Goal: Navigation & Orientation: Find specific page/section

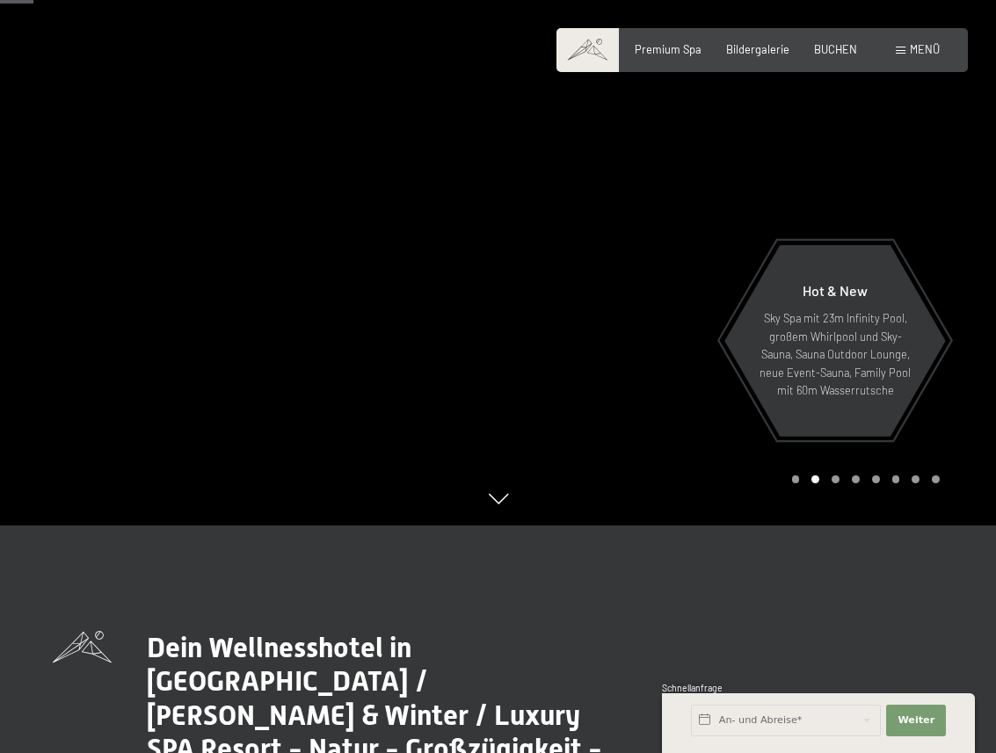
scroll to position [225, 0]
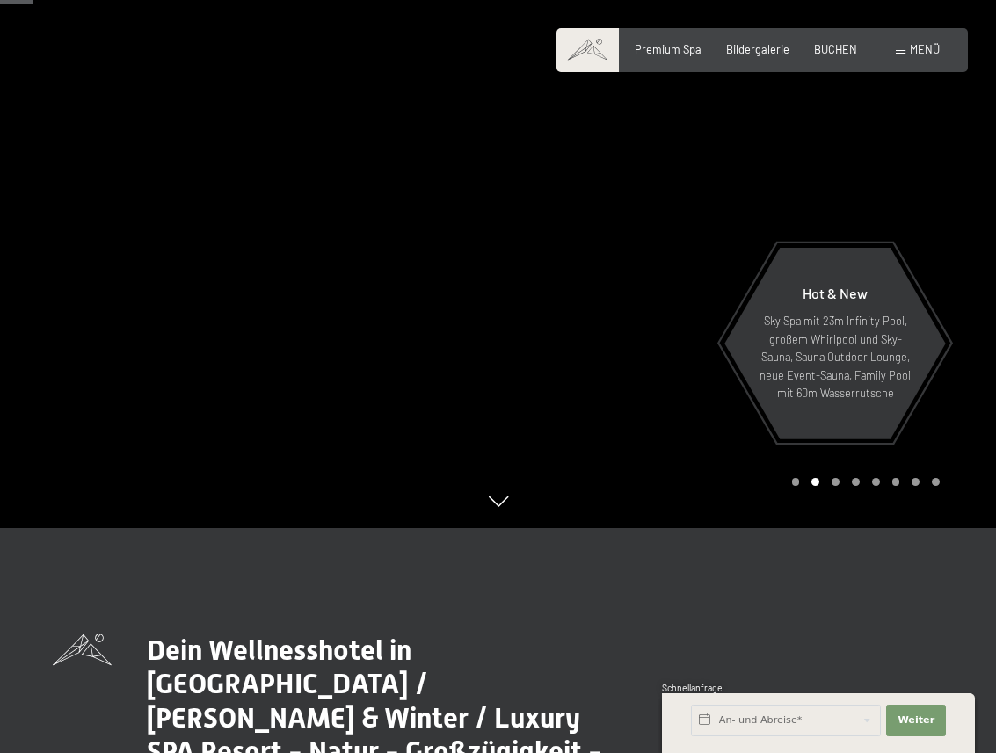
click at [947, 224] on div at bounding box center [747, 151] width 498 height 753
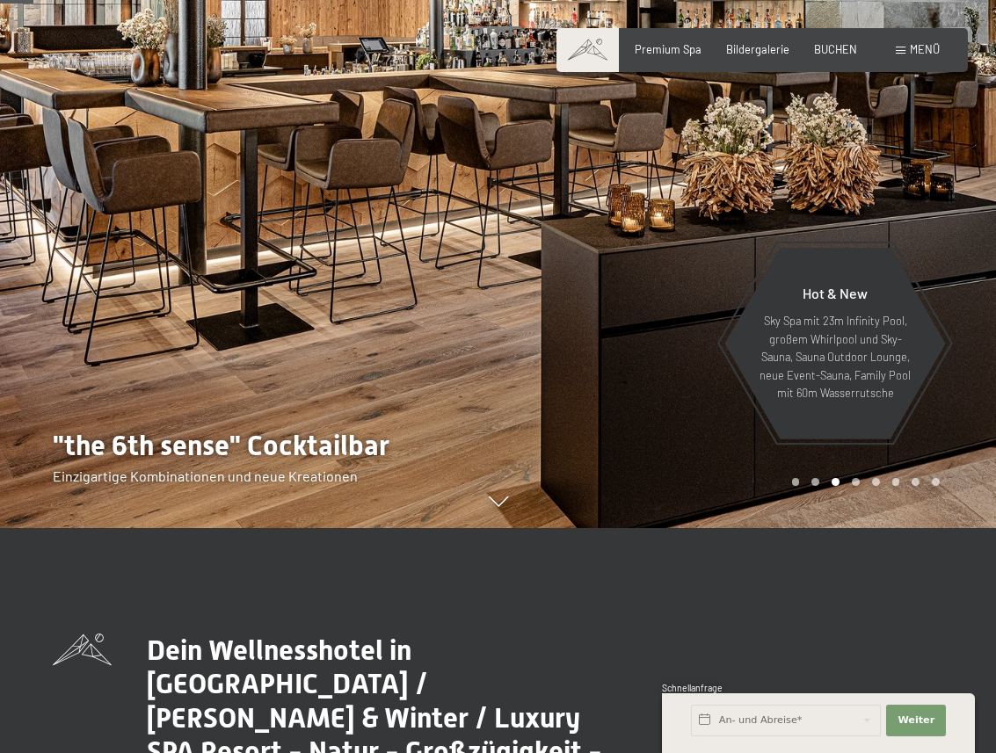
click at [947, 224] on div at bounding box center [747, 151] width 498 height 753
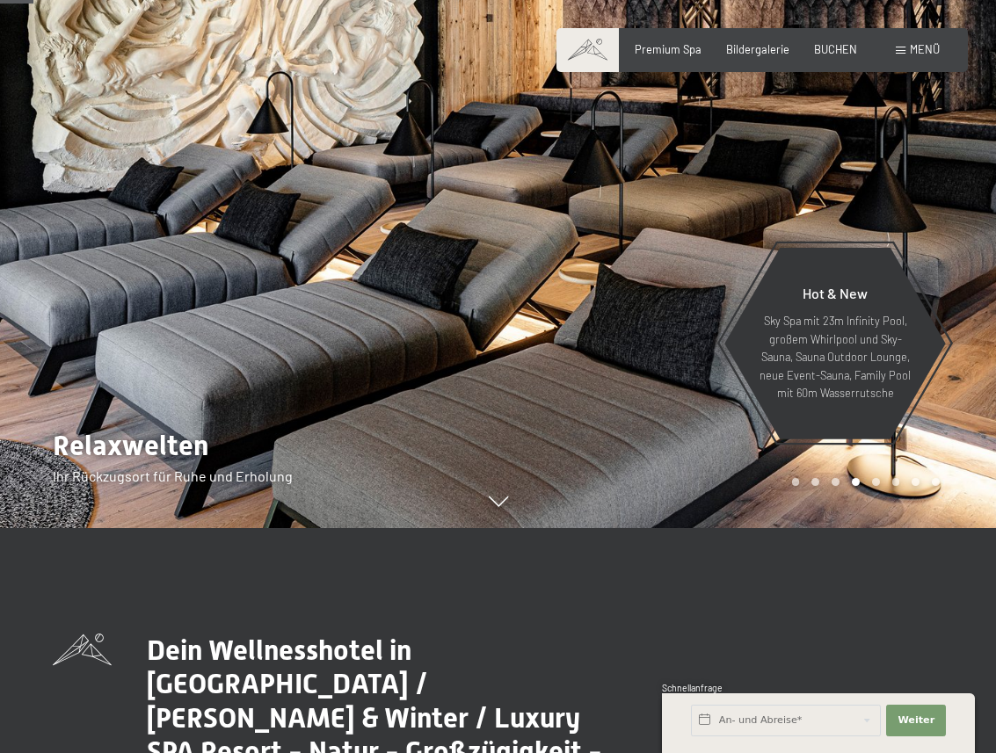
click at [947, 224] on div at bounding box center [747, 151] width 498 height 753
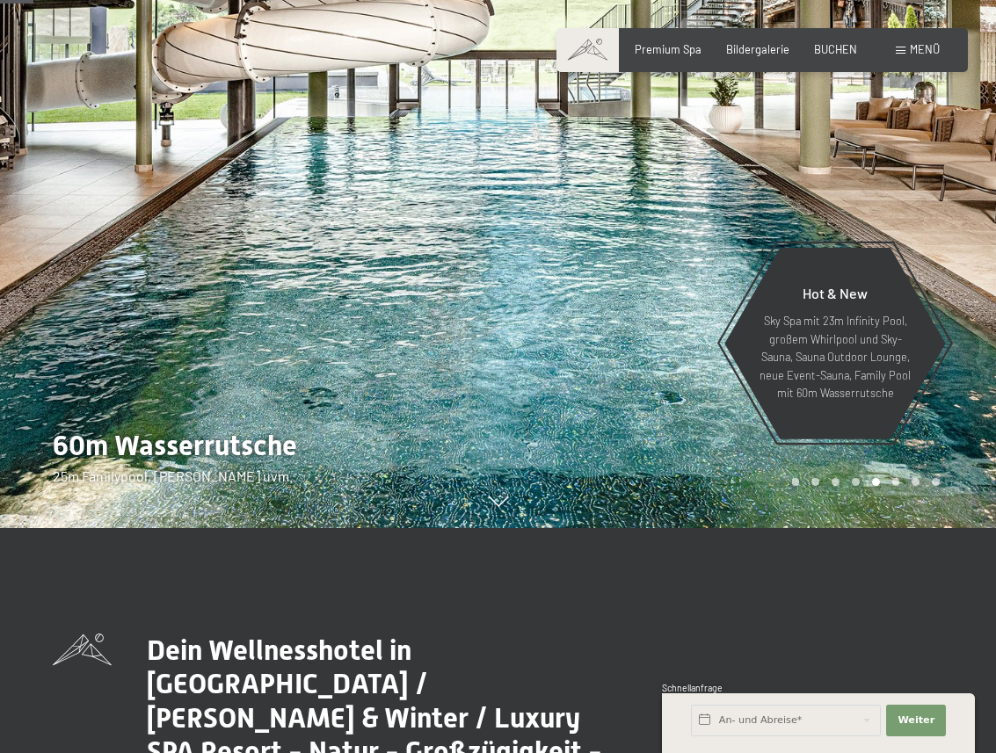
click at [947, 224] on div at bounding box center [747, 151] width 498 height 753
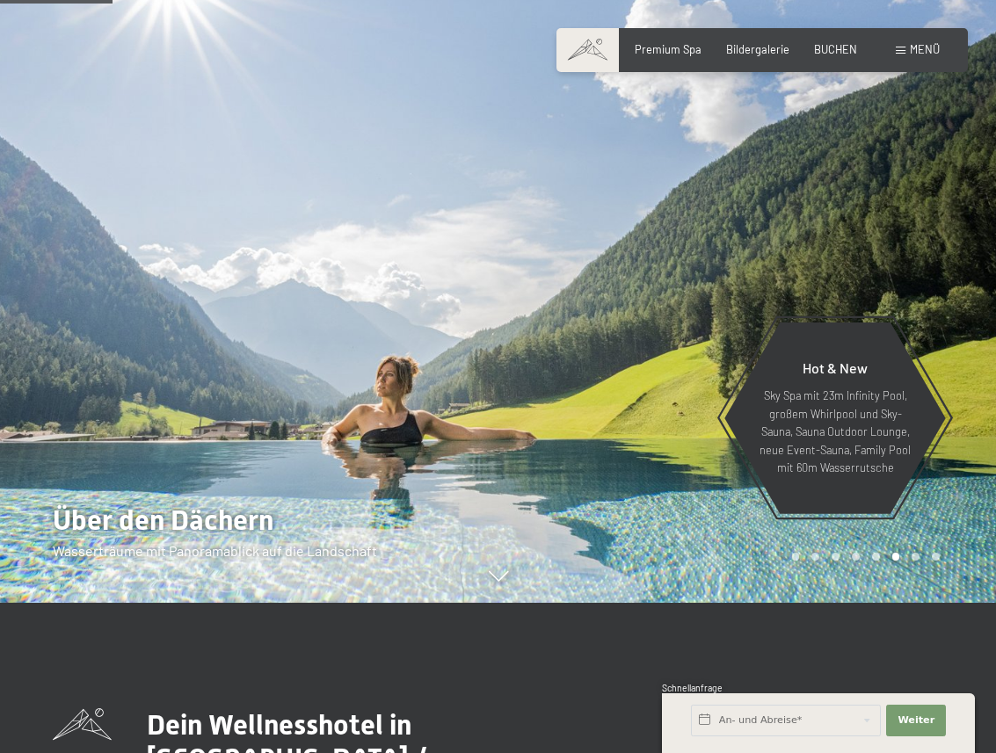
scroll to position [0, 0]
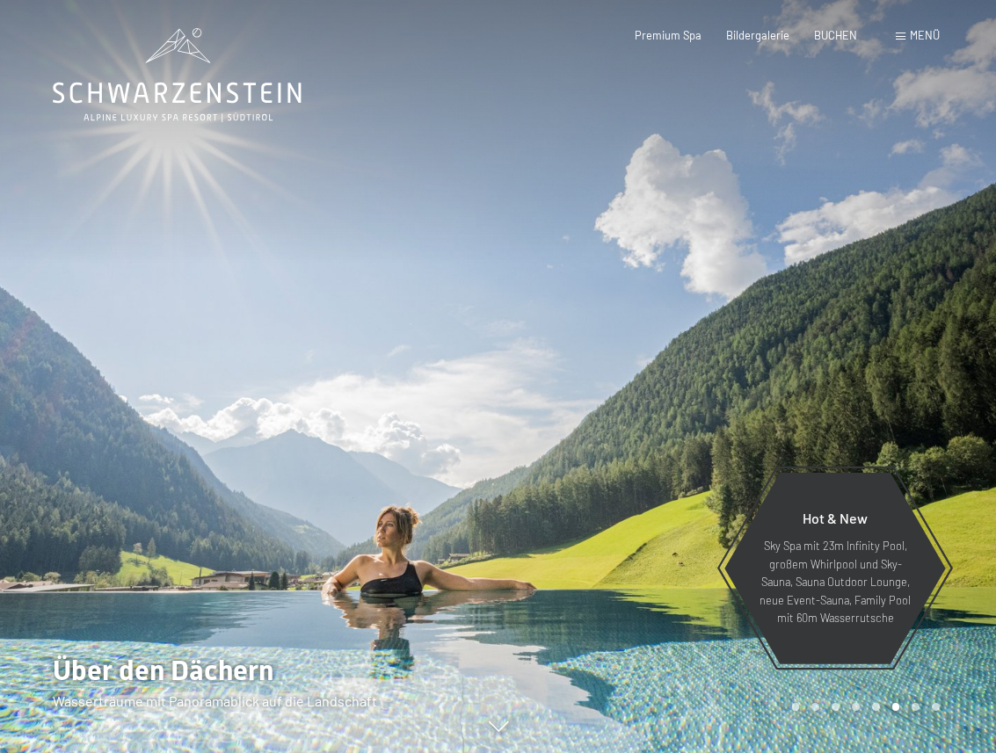
click at [903, 36] on span at bounding box center [901, 37] width 10 height 8
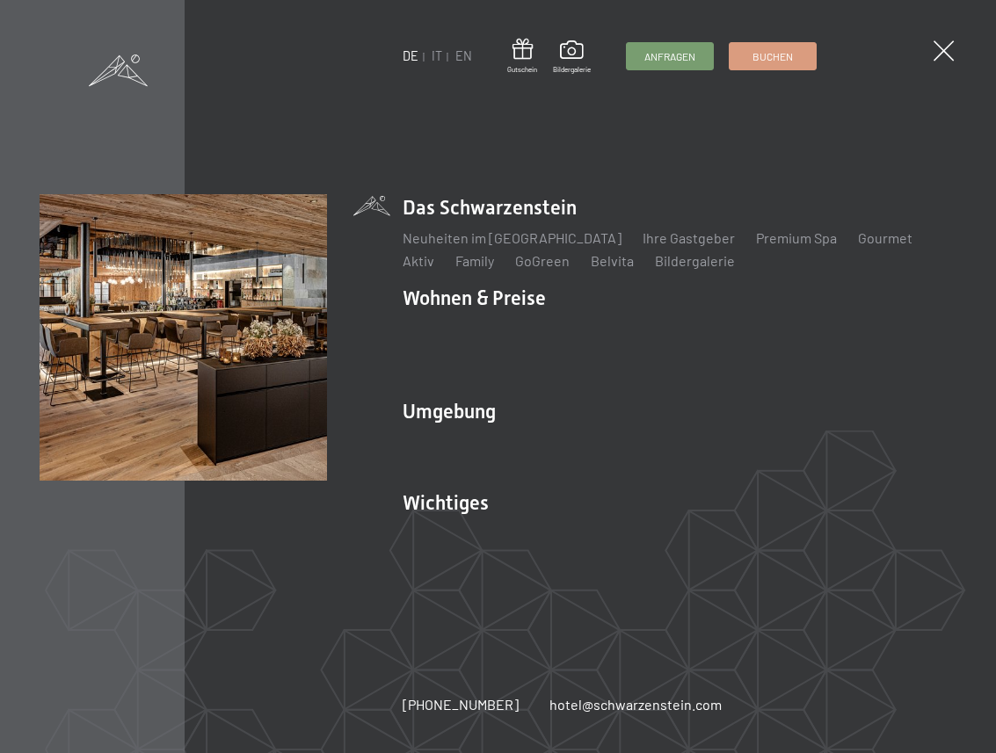
click at [126, 71] on span at bounding box center [118, 71] width 59 height 32
click at [946, 55] on span at bounding box center [942, 51] width 29 height 29
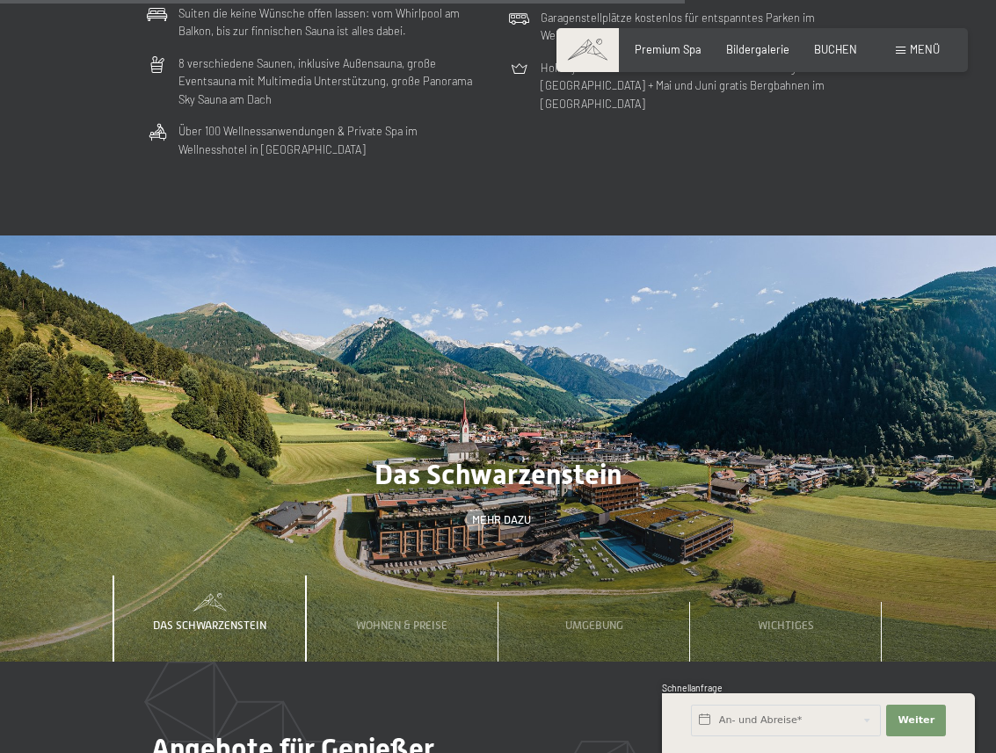
scroll to position [4228, 0]
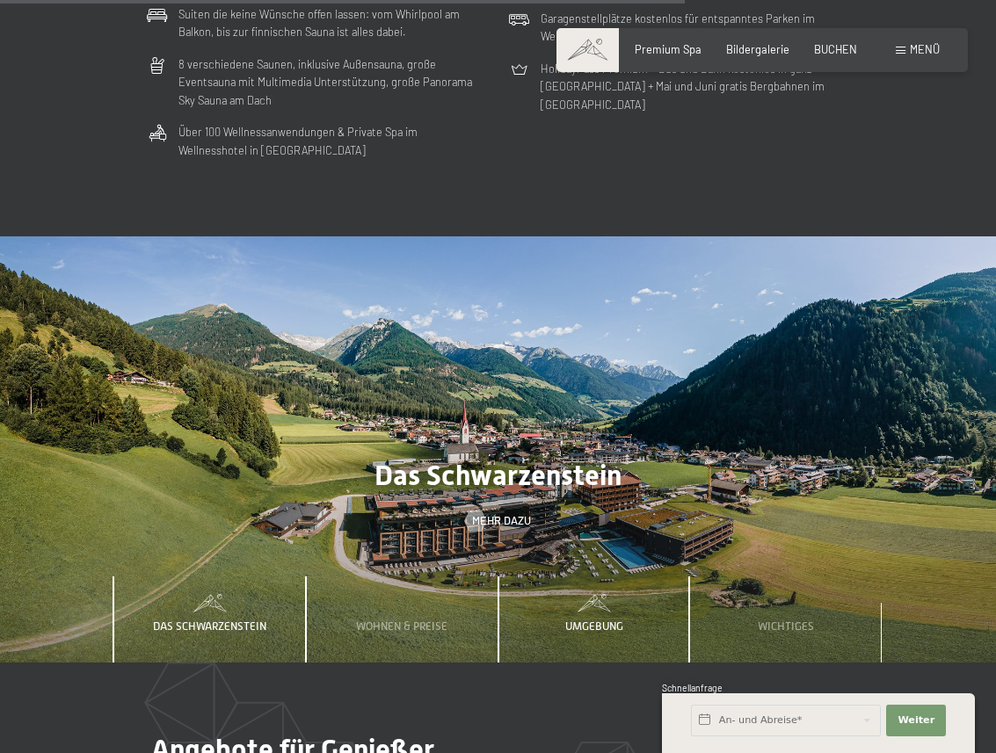
click at [588, 620] on span "Umgebung" at bounding box center [594, 626] width 58 height 13
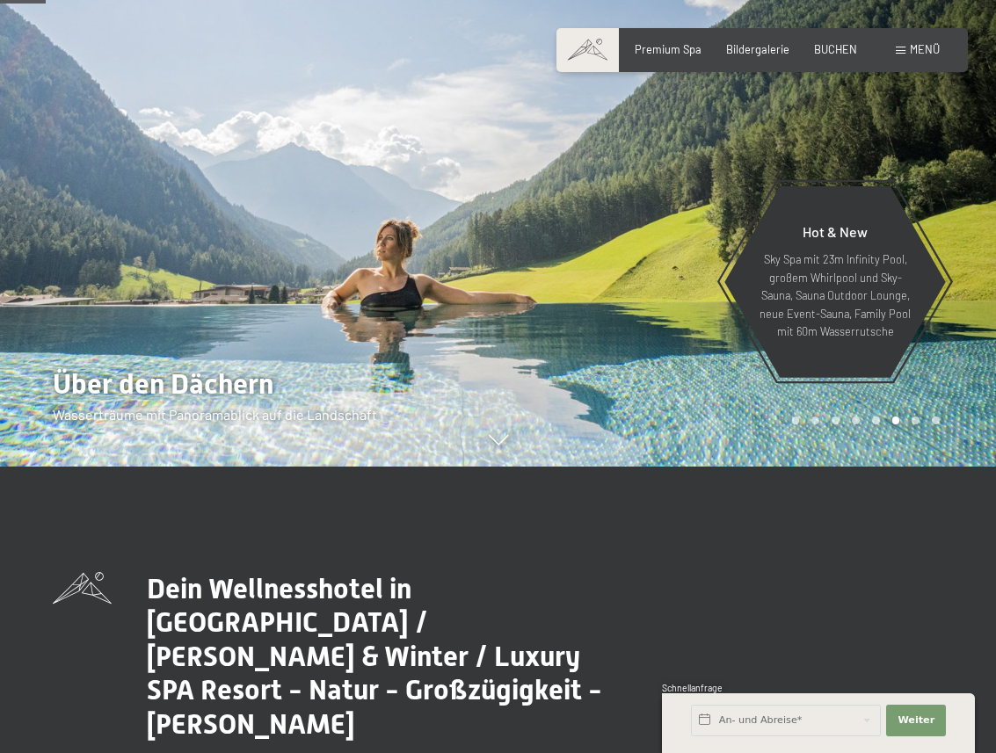
scroll to position [288, 0]
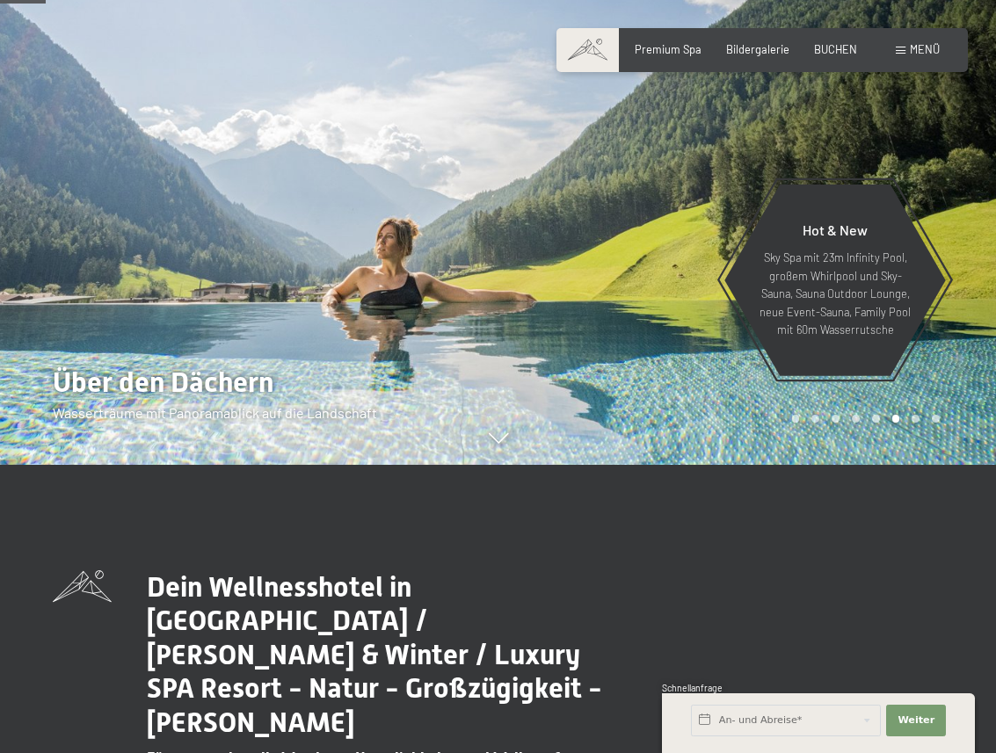
click at [923, 58] on div "Buchen Anfragen Premium Spa Bildergalerie BUCHEN Menü DE IT EN Gutschein Bilder…" at bounding box center [762, 50] width 355 height 16
click at [906, 45] on div "Menü" at bounding box center [918, 50] width 44 height 16
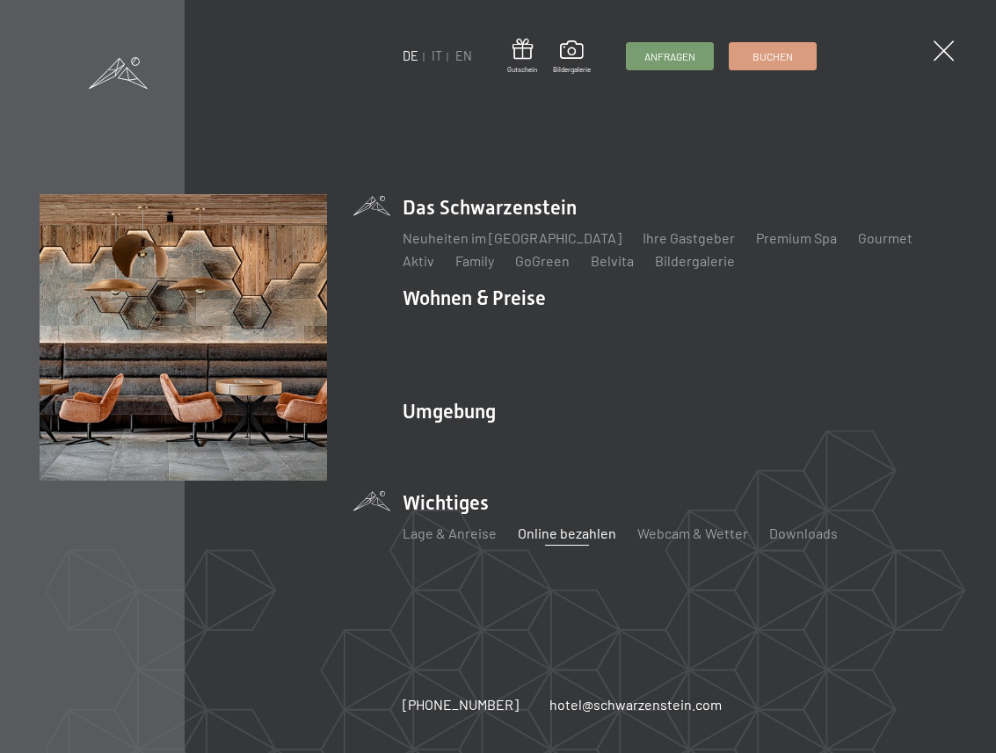
click at [551, 539] on link "Online bezahlen" at bounding box center [567, 533] width 98 height 17
click at [453, 530] on link "Lage & Anreise" at bounding box center [450, 533] width 94 height 17
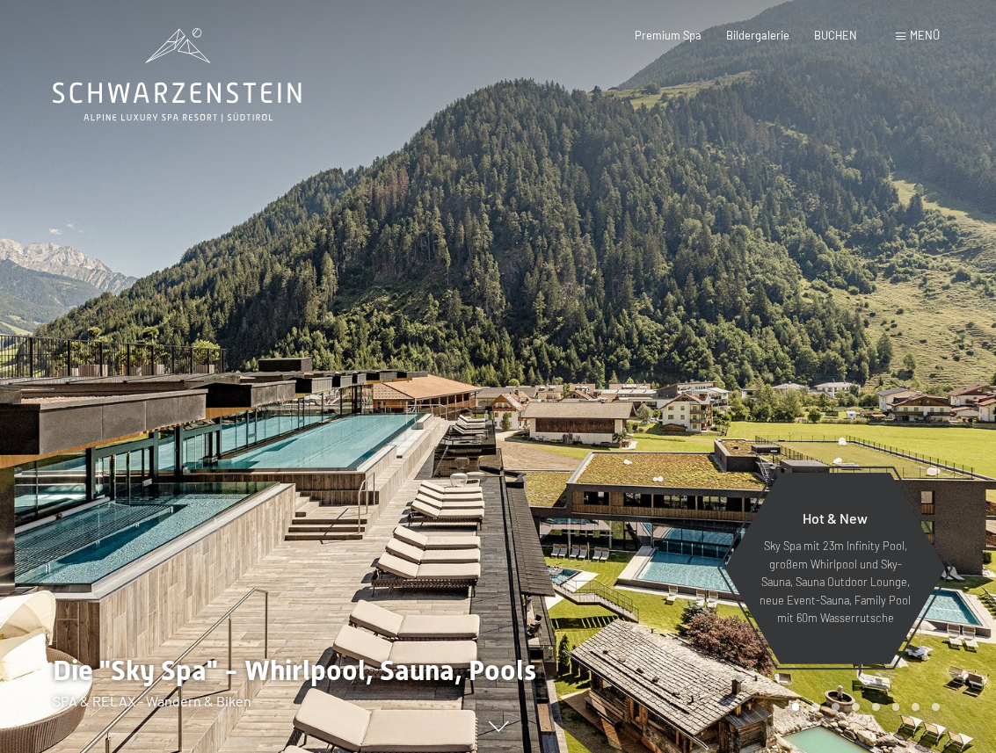
click at [902, 38] on span at bounding box center [901, 37] width 10 height 8
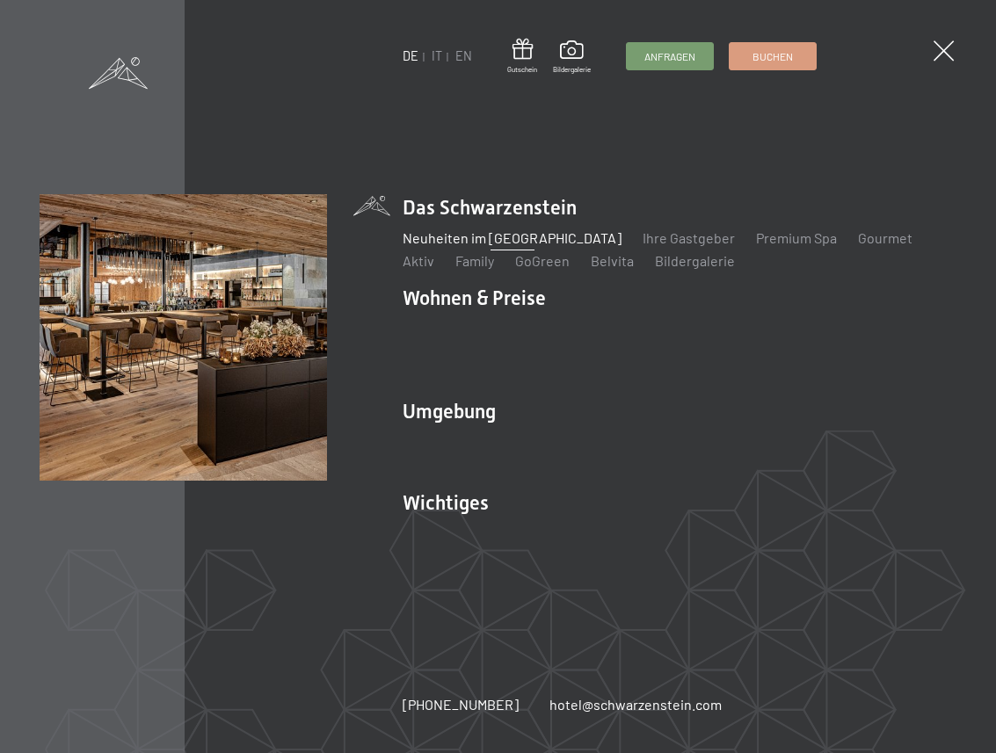
click at [490, 238] on link "Neuheiten im [GEOGRAPHIC_DATA]" at bounding box center [512, 237] width 219 height 17
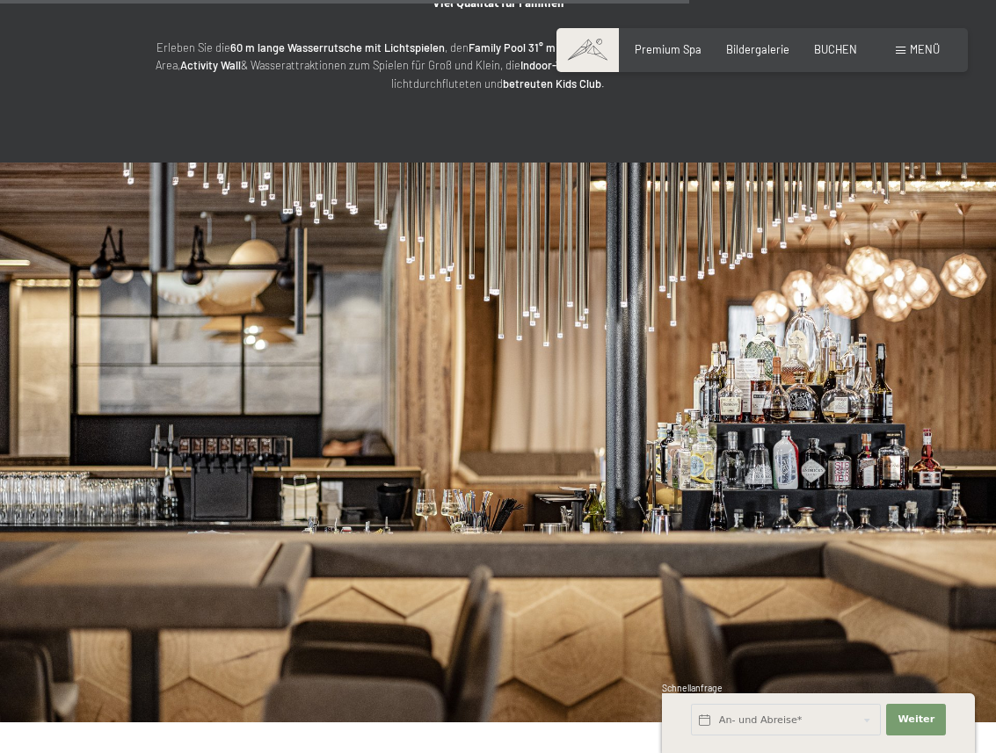
scroll to position [3168, 0]
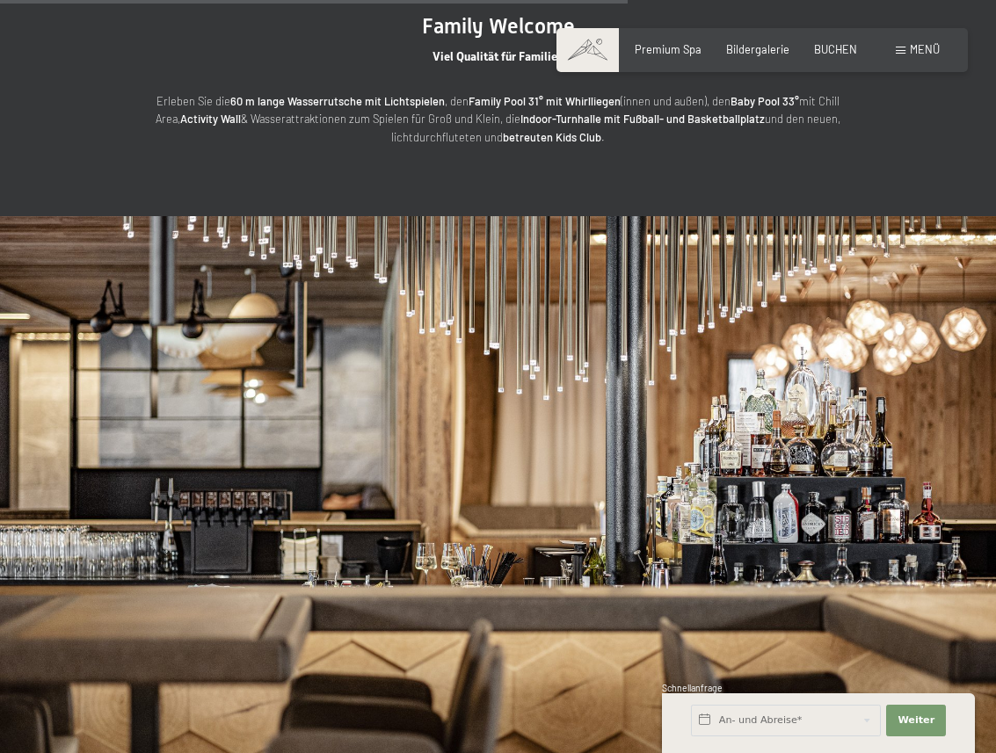
click at [904, 47] on span at bounding box center [901, 51] width 10 height 8
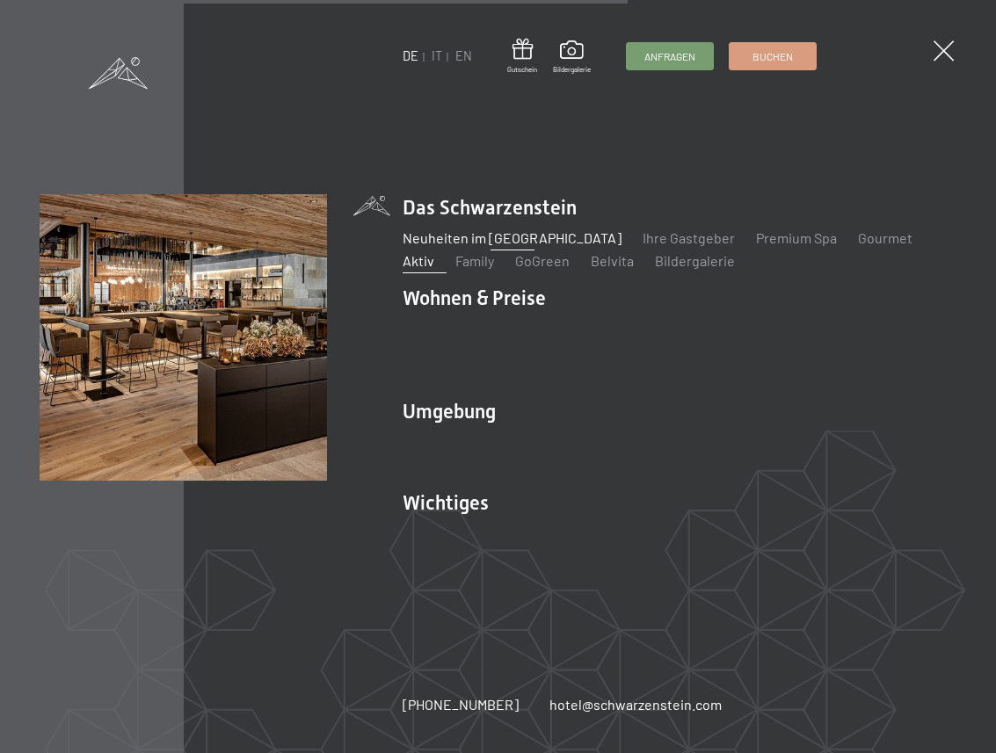
click at [434, 252] on link "Aktiv" at bounding box center [419, 260] width 32 height 17
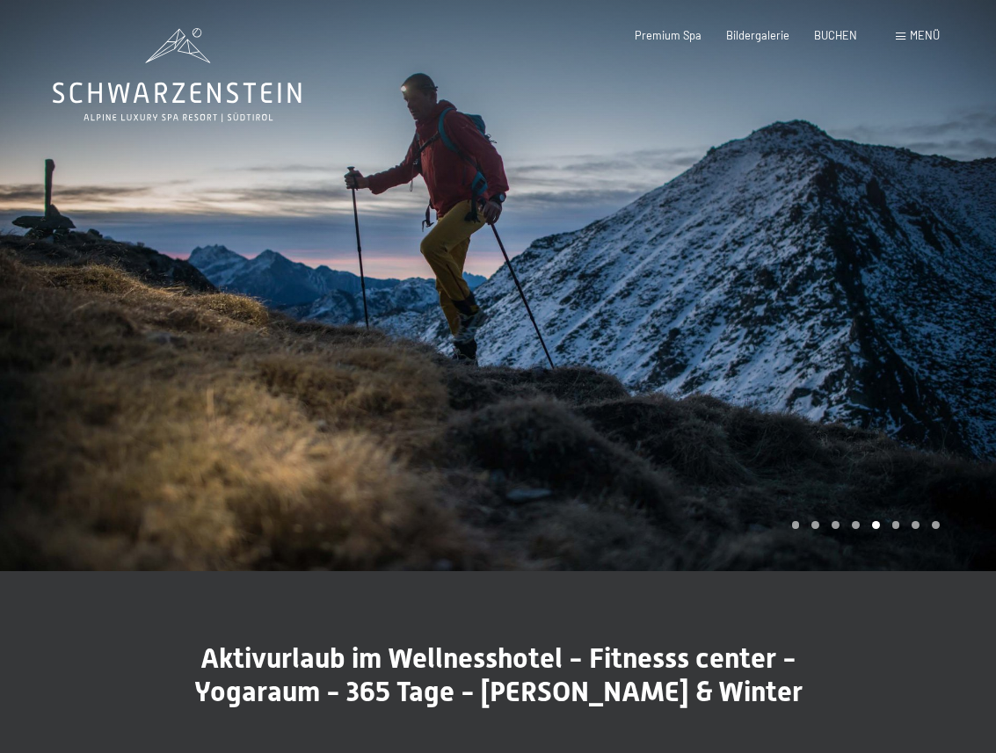
click at [875, 286] on div at bounding box center [747, 285] width 498 height 571
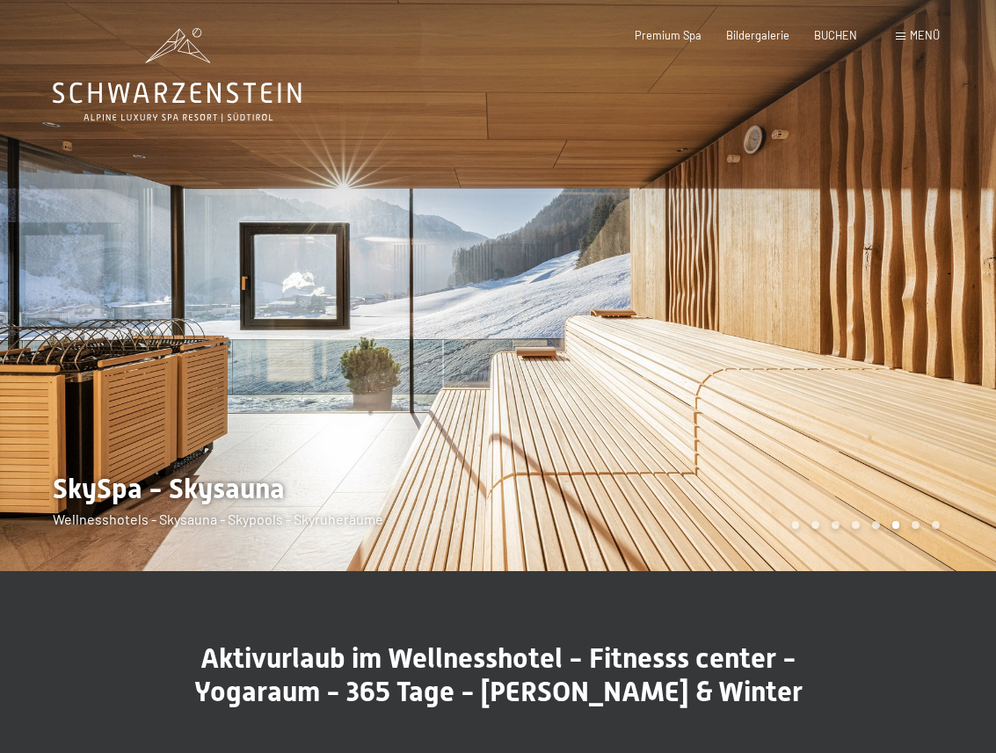
click at [876, 283] on div at bounding box center [747, 285] width 498 height 571
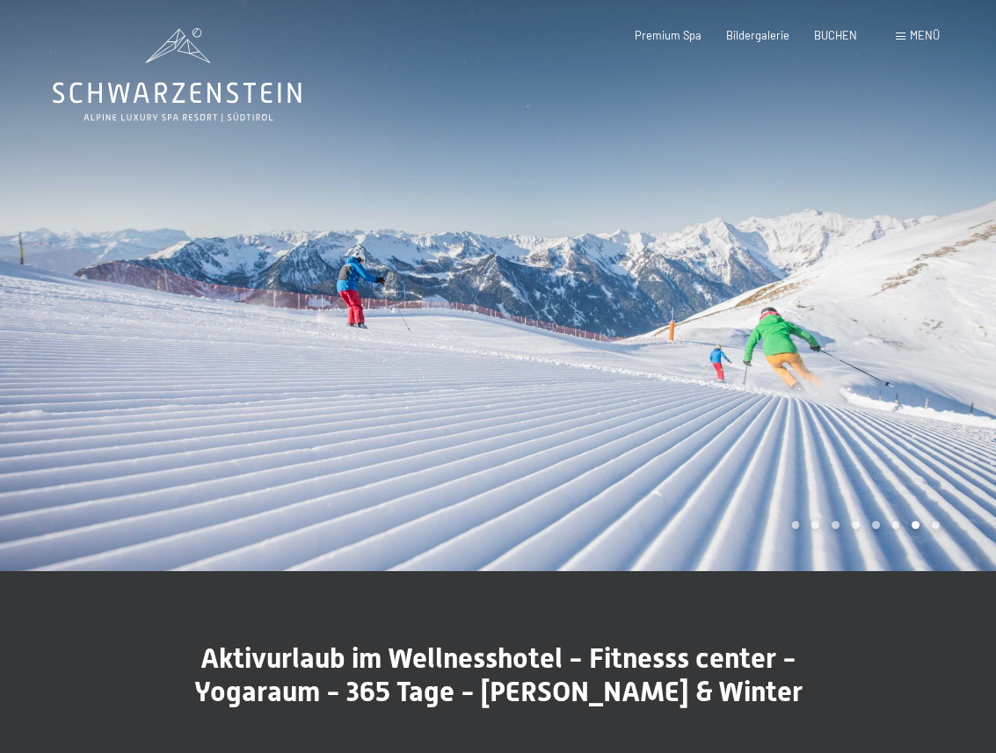
click at [876, 283] on div at bounding box center [747, 285] width 498 height 571
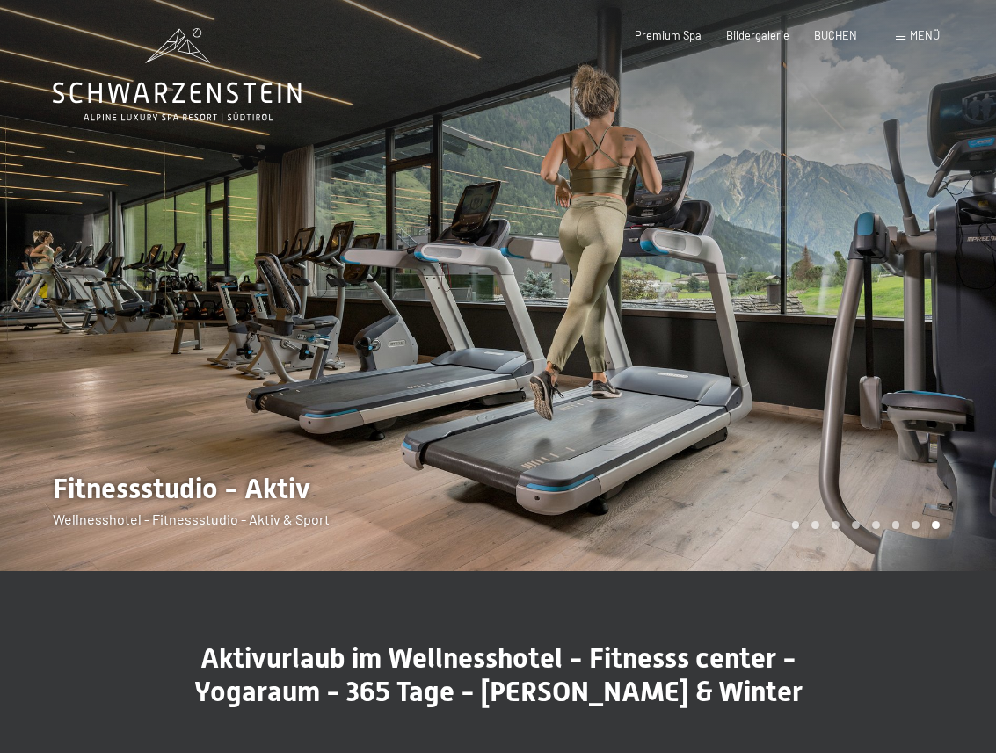
click at [876, 284] on div at bounding box center [747, 285] width 498 height 571
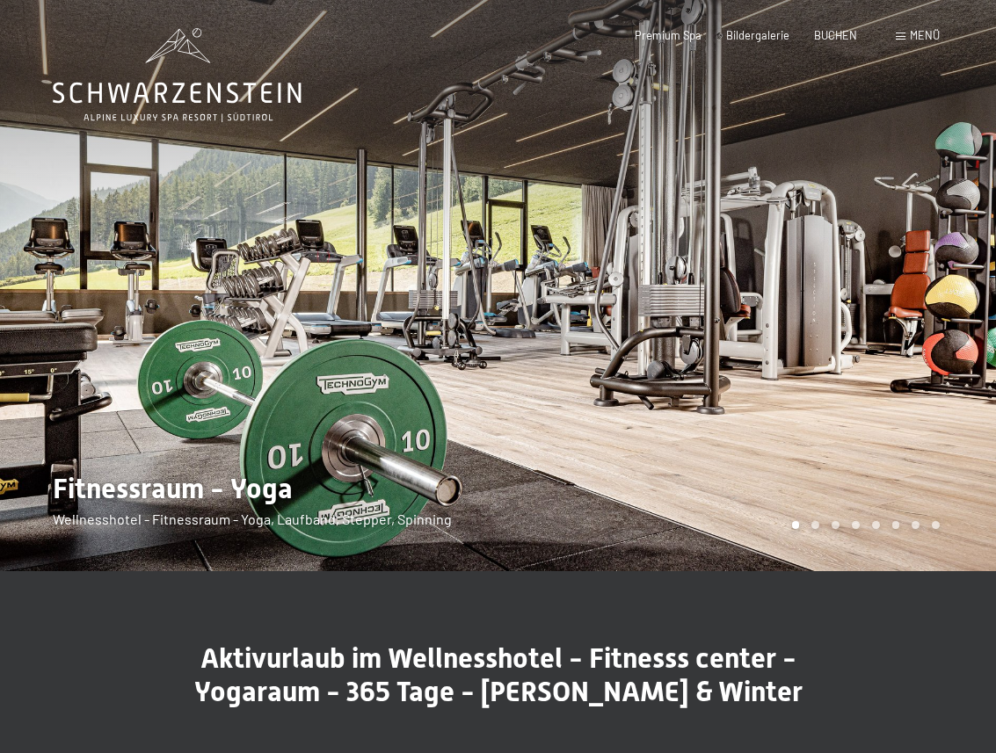
click at [768, 254] on div at bounding box center [747, 285] width 498 height 571
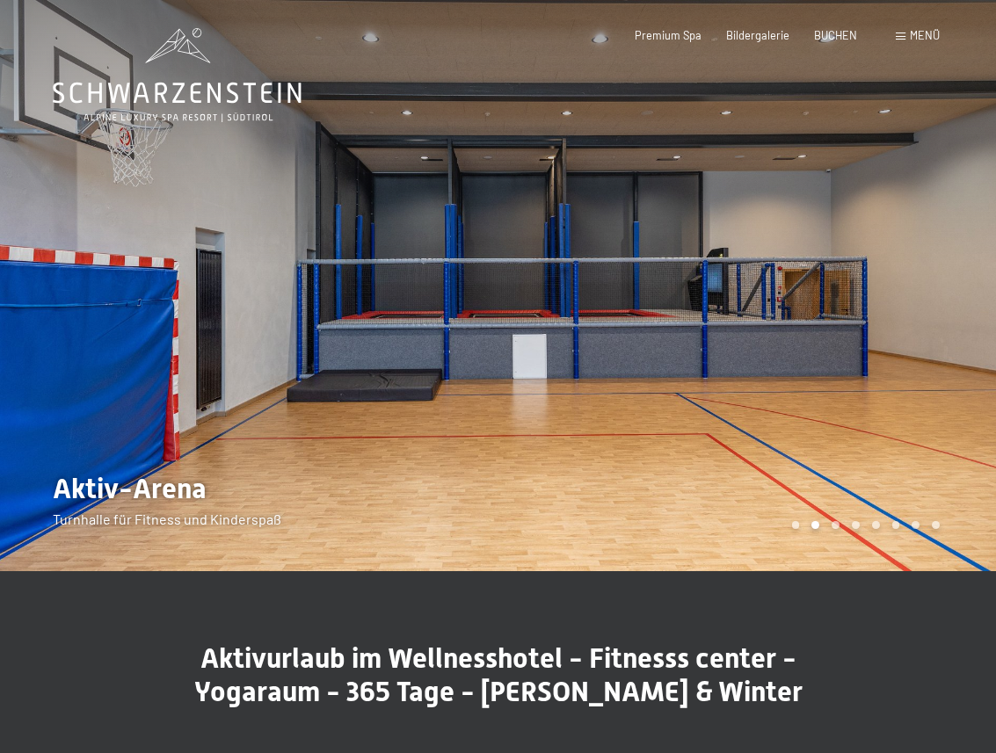
click at [902, 40] on div "Menü" at bounding box center [918, 36] width 44 height 16
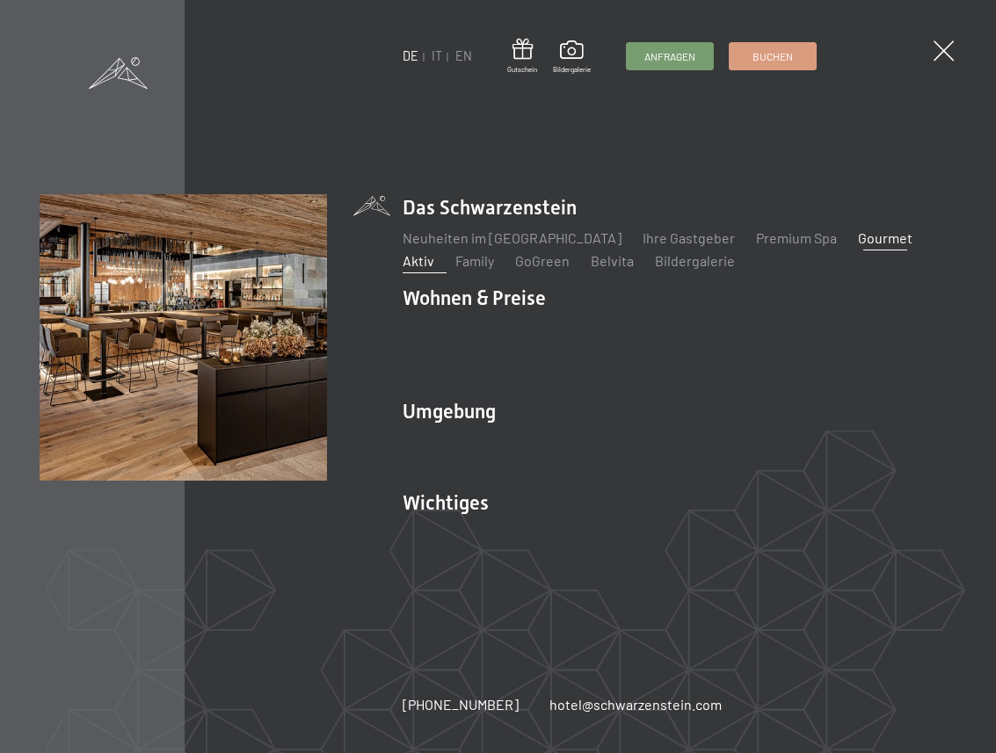
click at [859, 236] on link "Gourmet" at bounding box center [885, 237] width 55 height 17
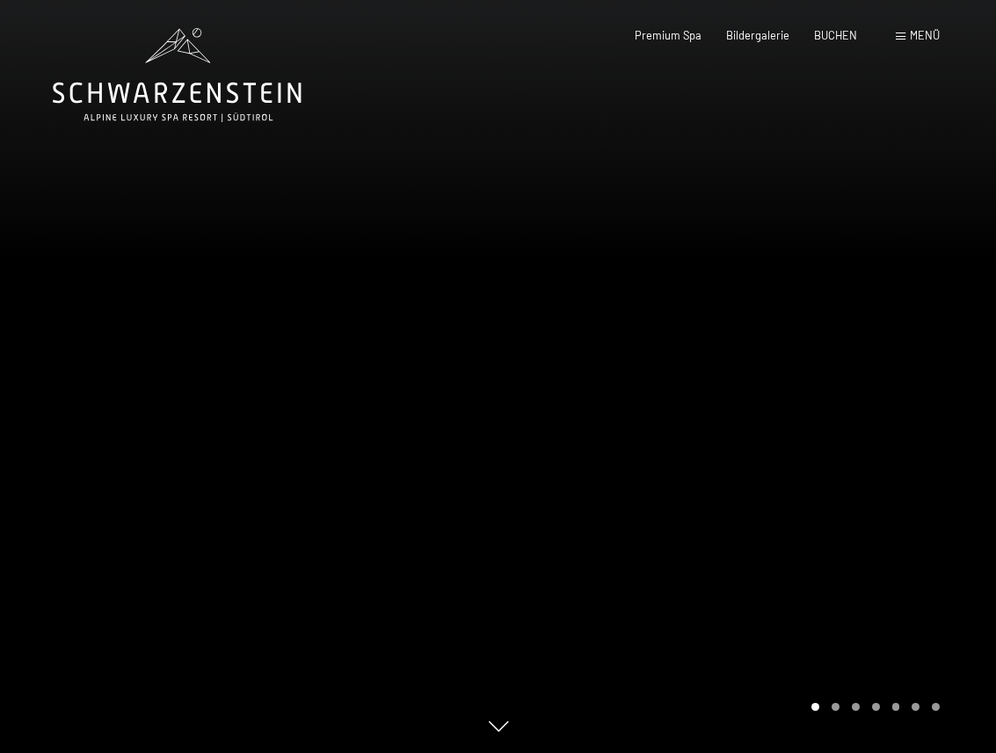
click at [706, 284] on div at bounding box center [747, 376] width 498 height 753
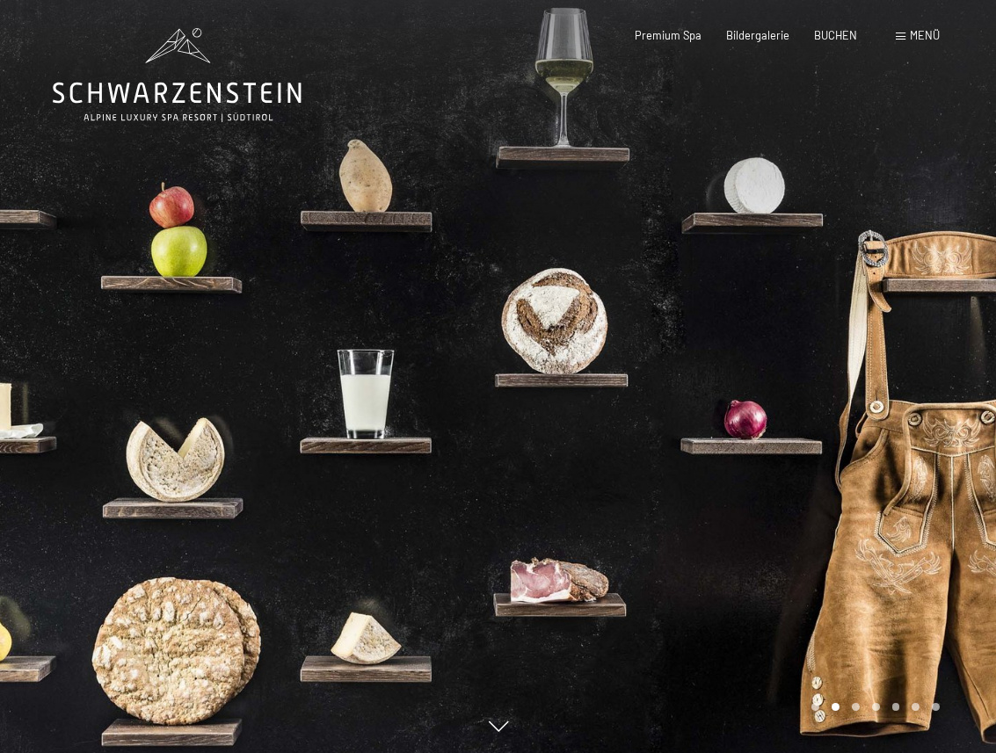
click at [706, 285] on div at bounding box center [747, 376] width 498 height 753
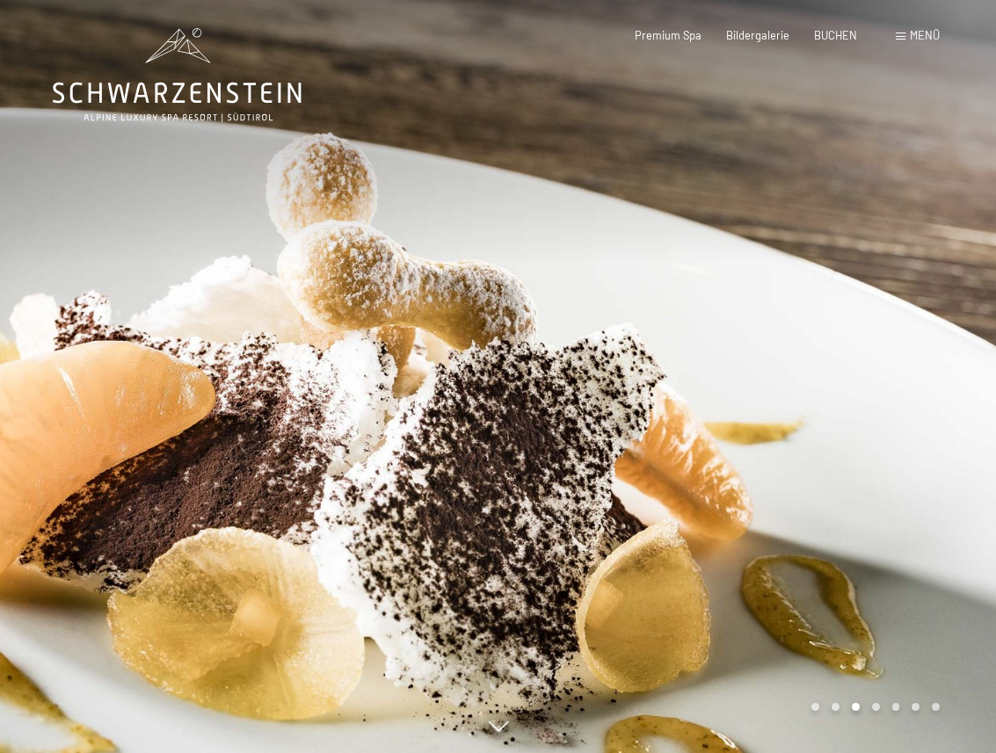
click at [706, 285] on div at bounding box center [747, 376] width 498 height 753
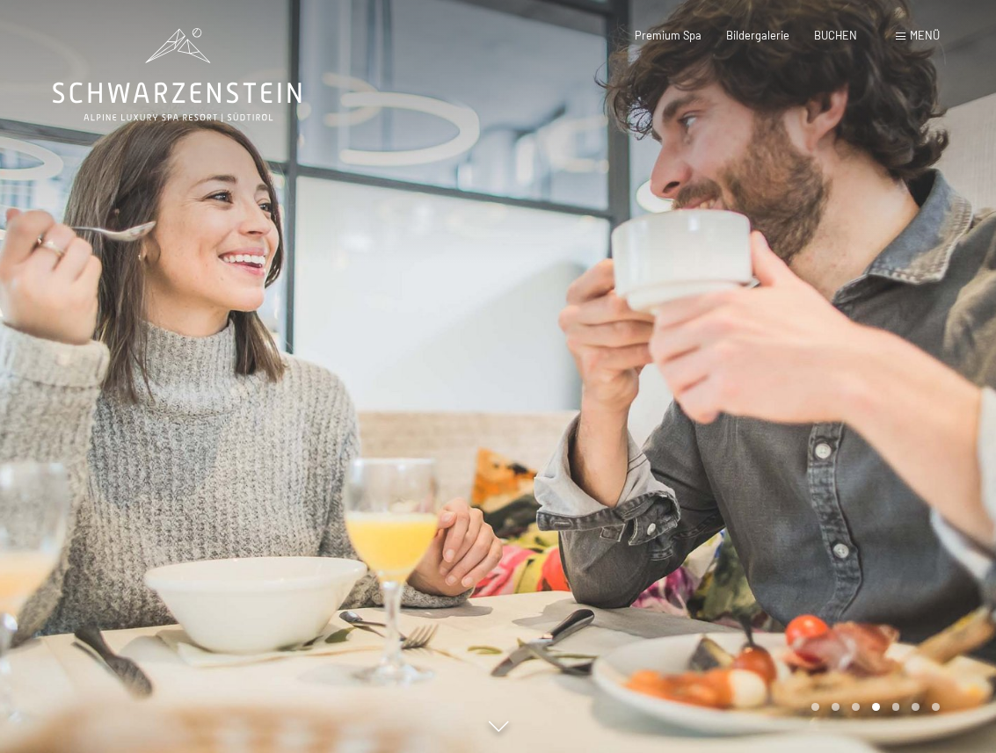
click at [706, 285] on div at bounding box center [747, 376] width 498 height 753
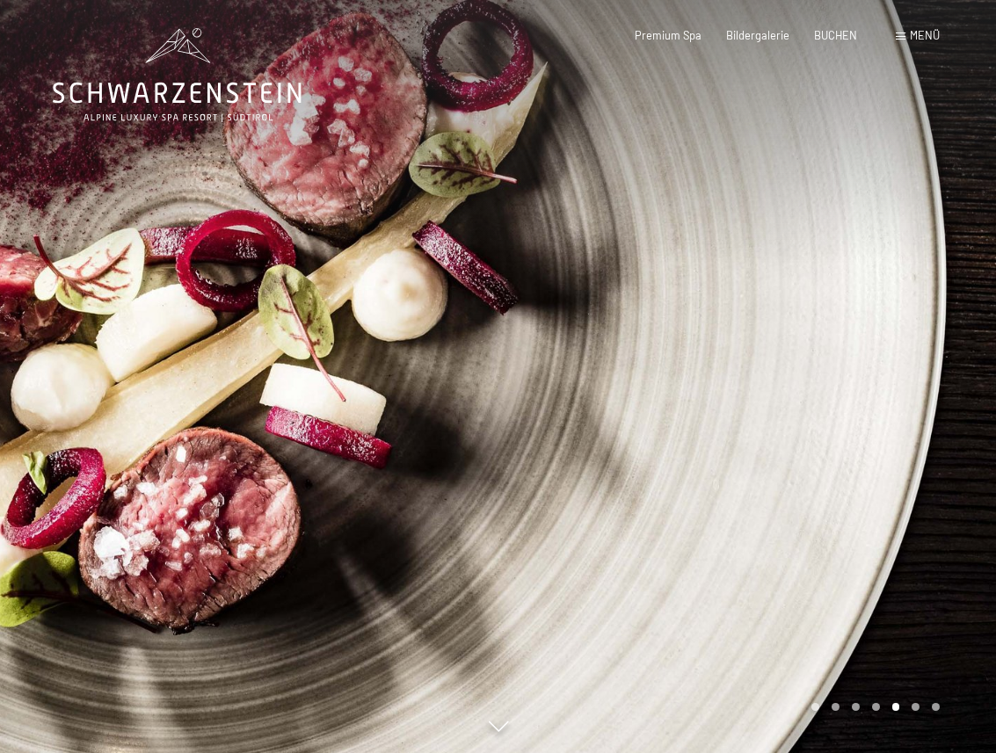
click at [706, 285] on div at bounding box center [747, 376] width 498 height 753
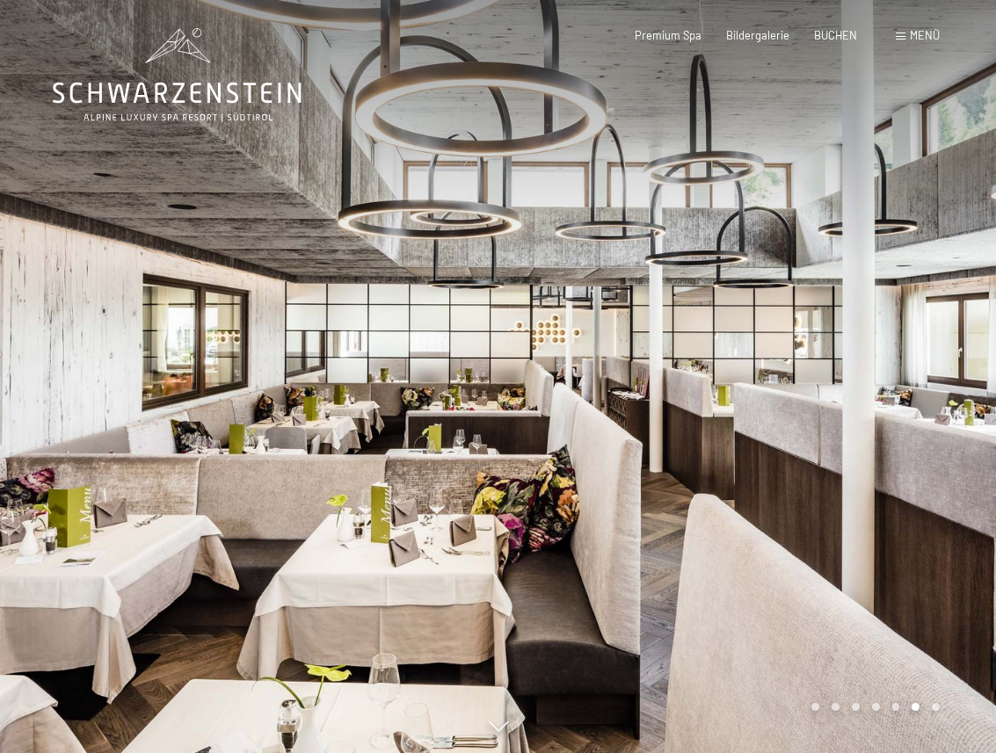
click at [706, 285] on div at bounding box center [747, 376] width 498 height 753
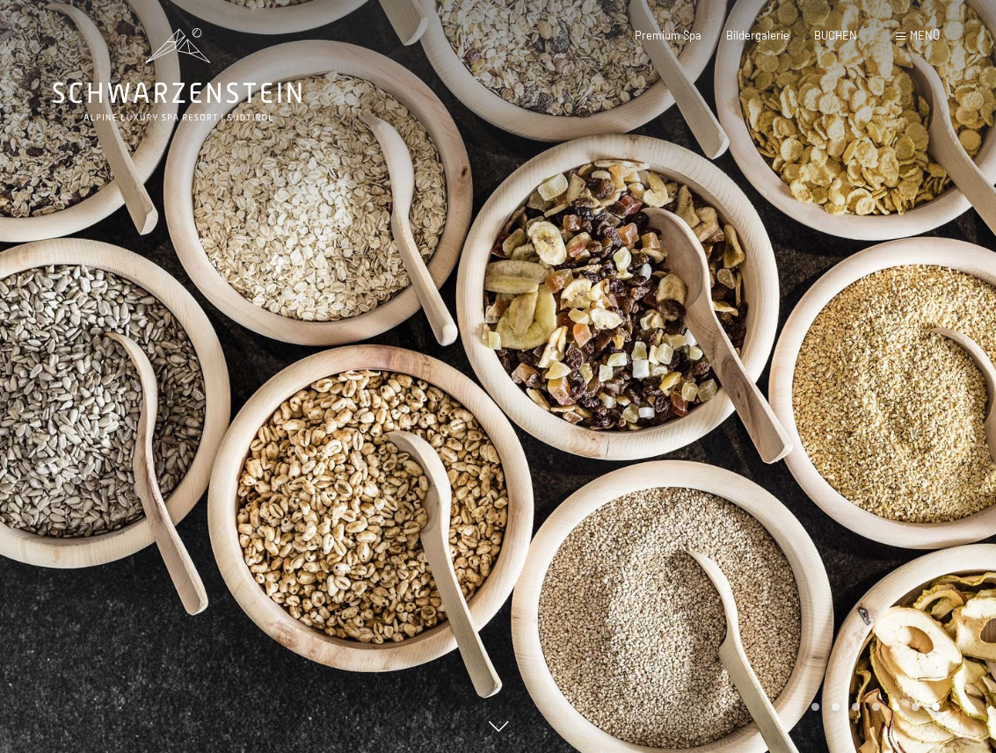
click at [706, 285] on div at bounding box center [747, 376] width 498 height 753
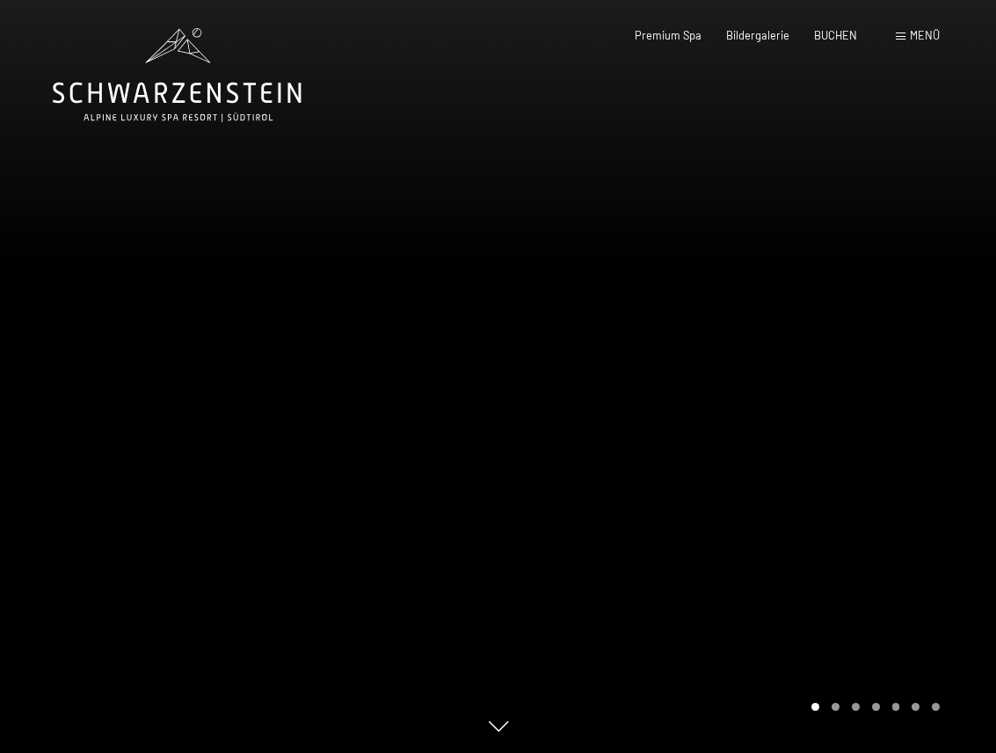
click at [706, 285] on div at bounding box center [747, 376] width 498 height 753
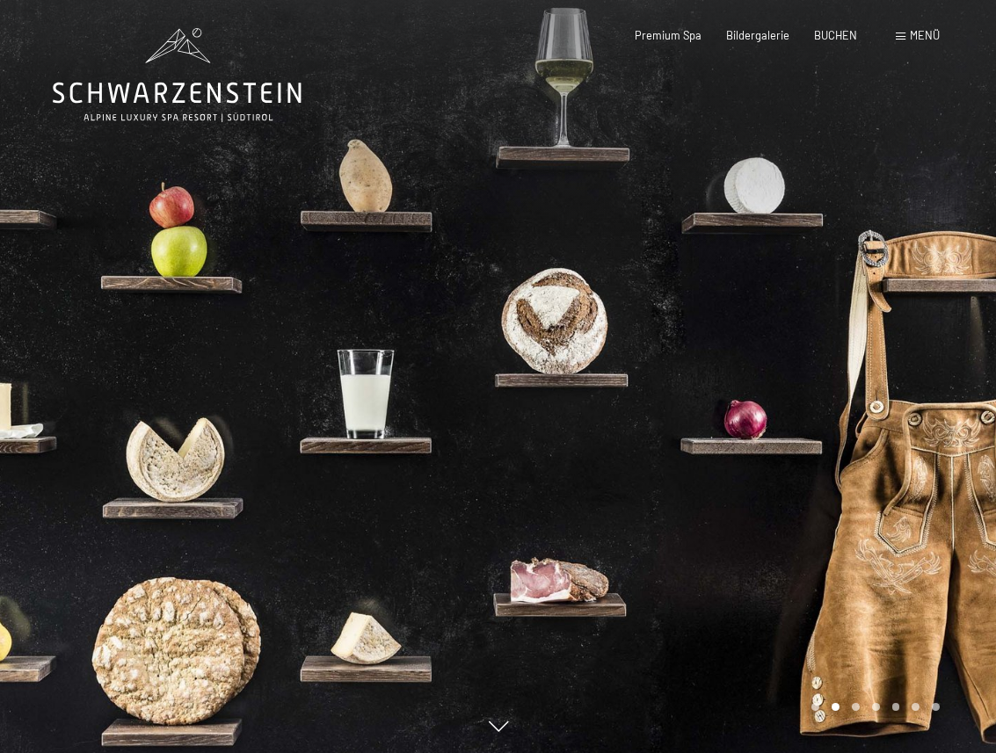
click at [899, 40] on div "Menü" at bounding box center [918, 36] width 44 height 16
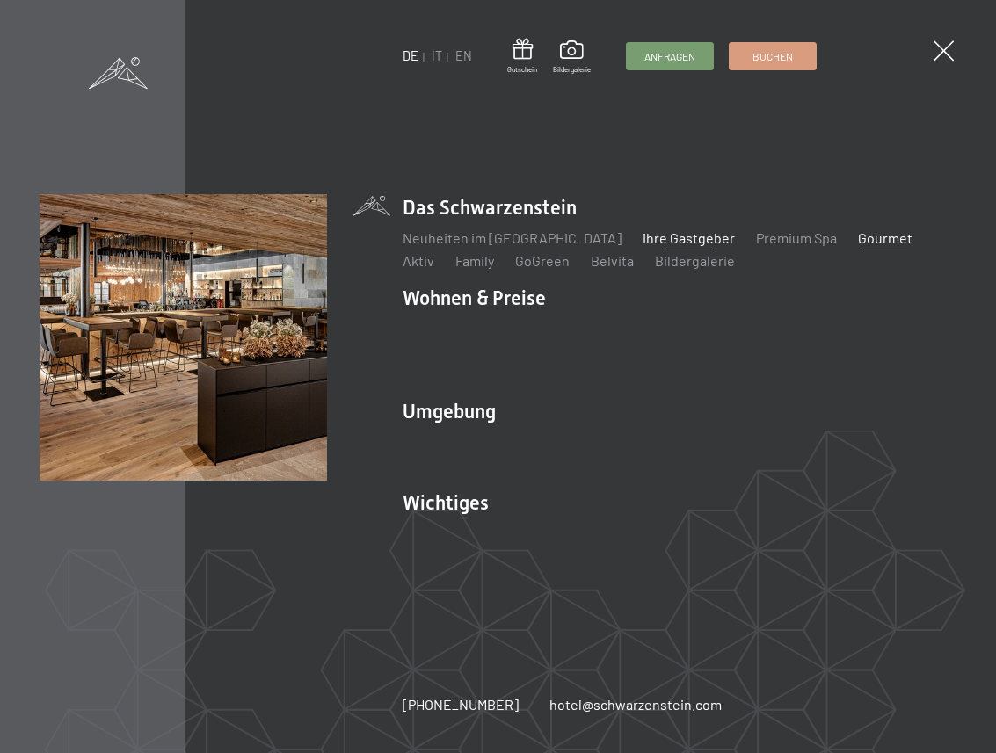
click at [643, 244] on link "Ihre Gastgeber" at bounding box center [689, 237] width 92 height 17
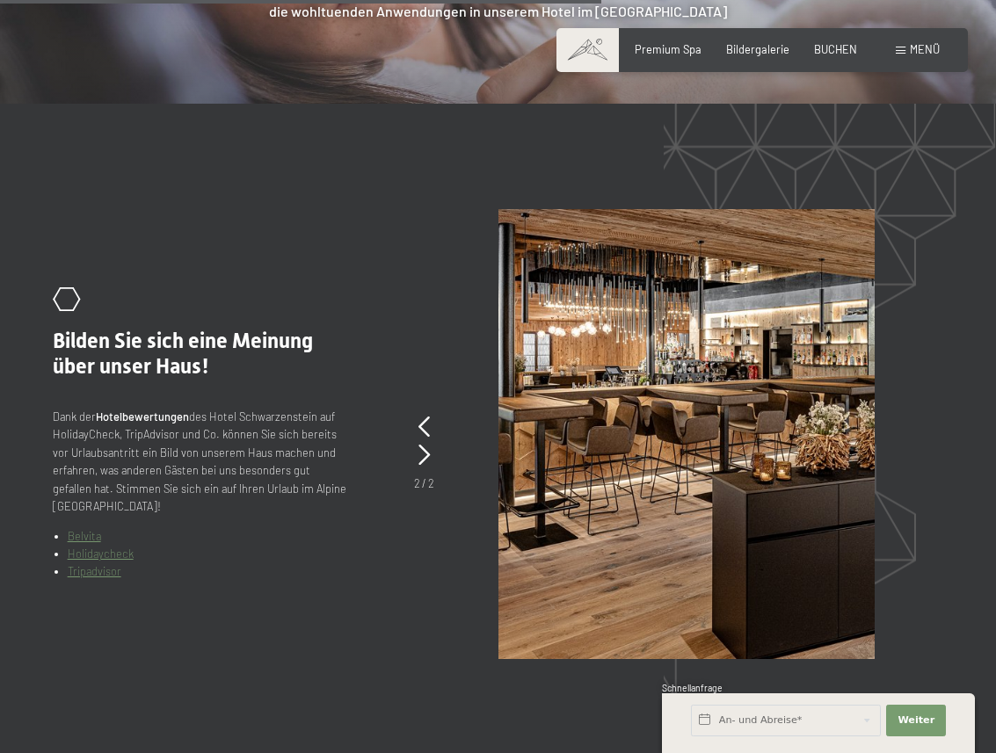
scroll to position [2809, 0]
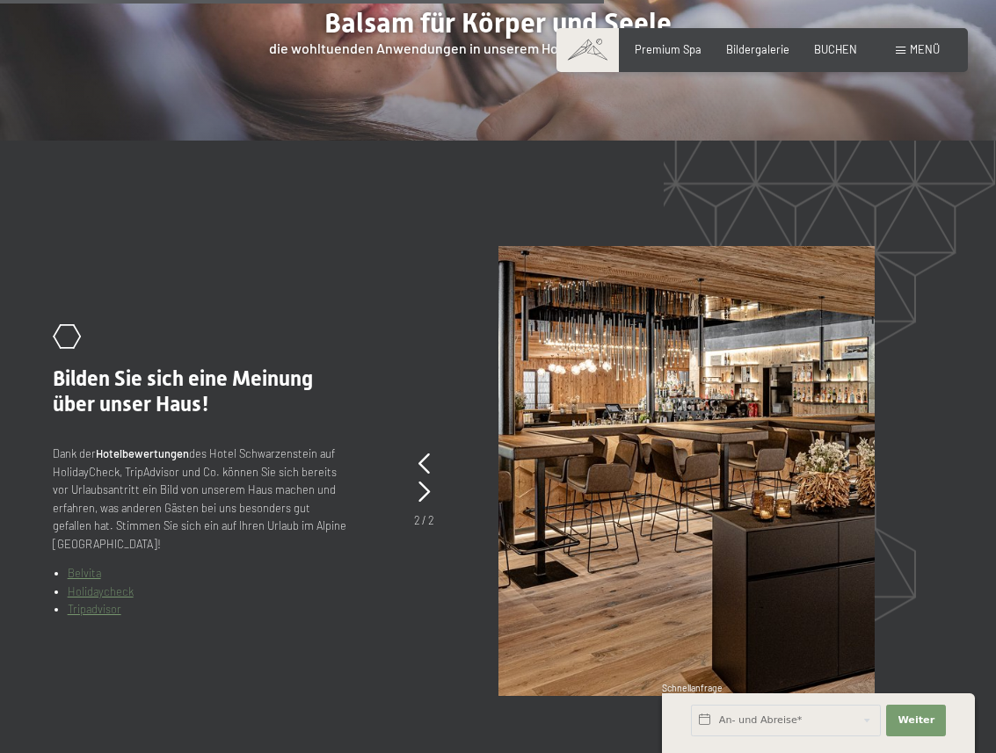
click at [417, 506] on div "2 / 2" at bounding box center [424, 517] width 20 height 23
click at [421, 454] on icon at bounding box center [423, 464] width 11 height 21
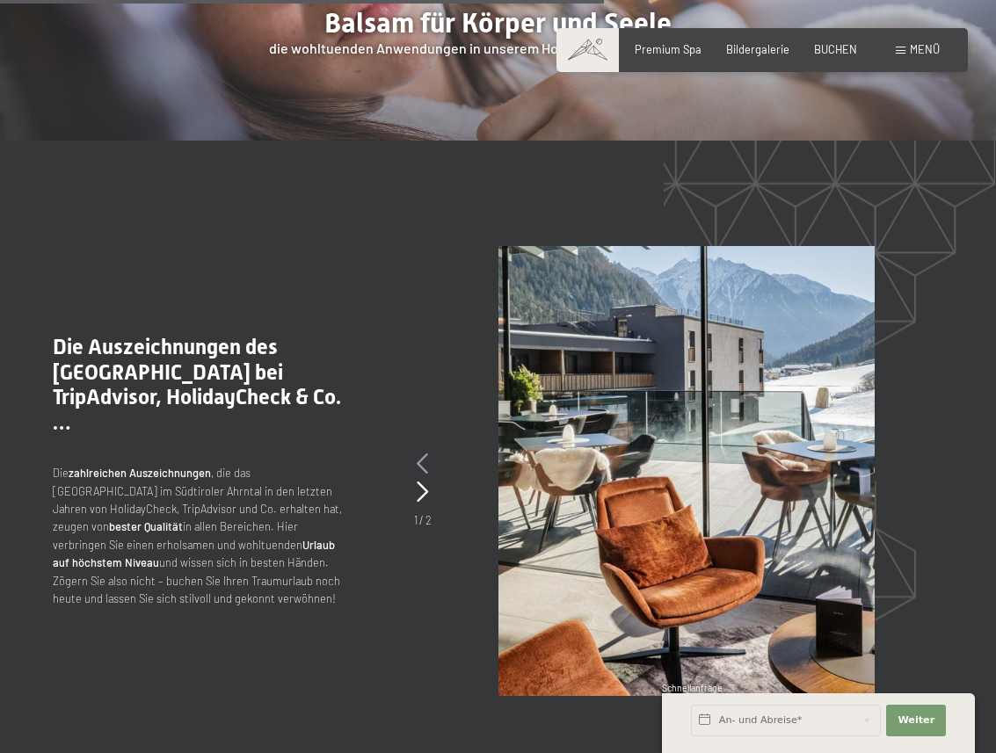
click at [421, 454] on icon at bounding box center [422, 464] width 11 height 21
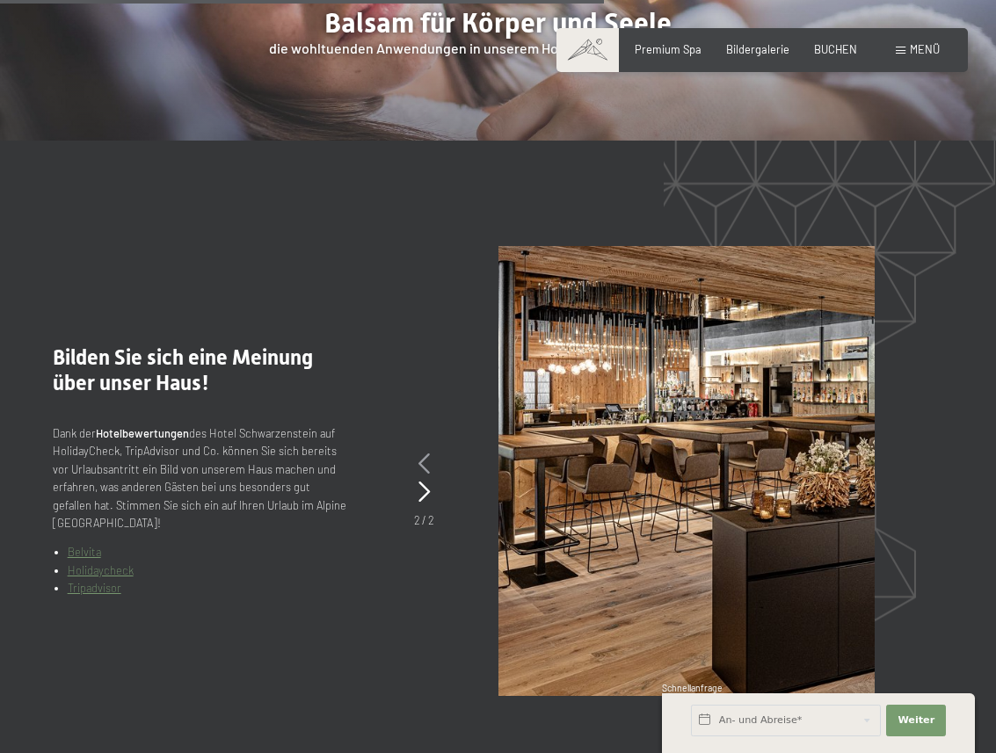
click at [421, 454] on icon at bounding box center [423, 464] width 11 height 21
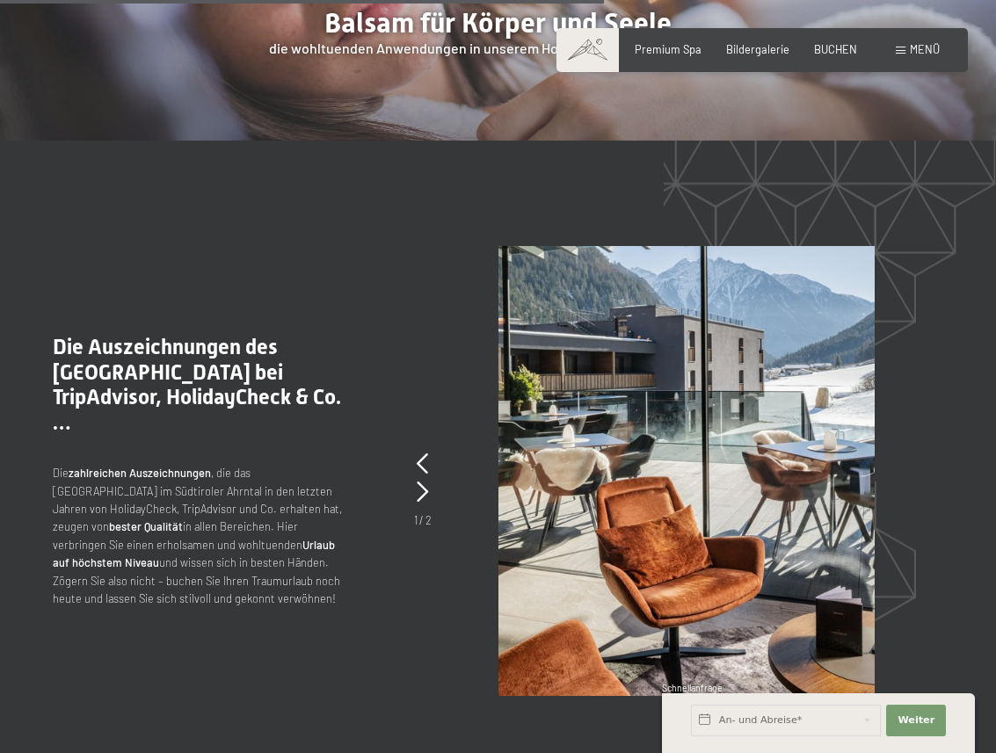
scroll to position [2774, 0]
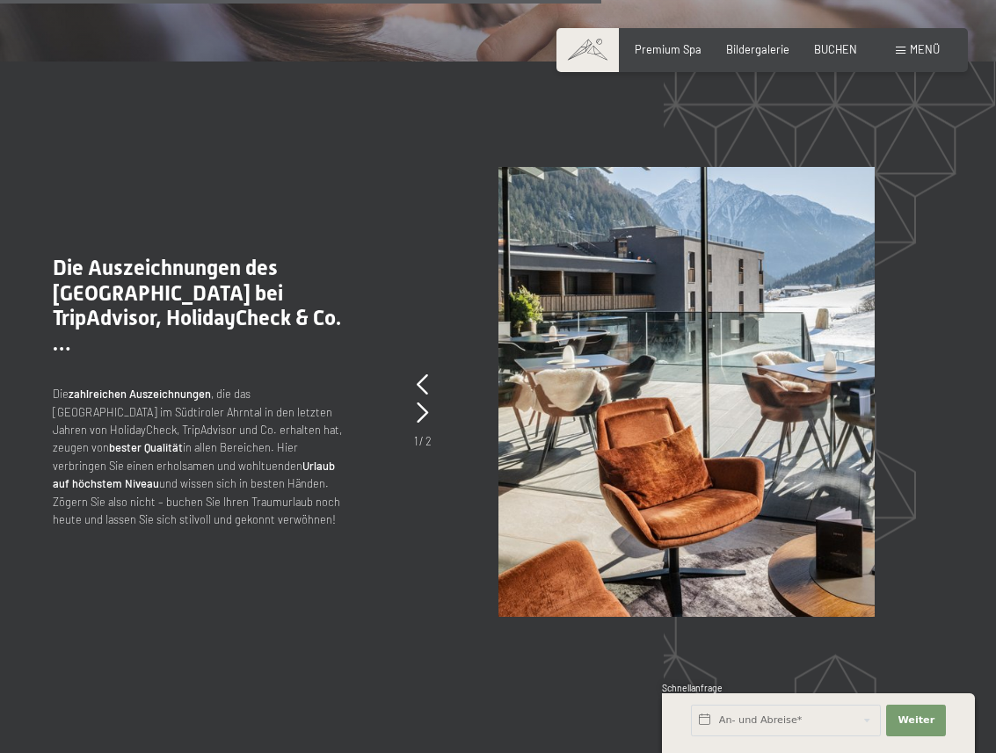
click at [903, 53] on span at bounding box center [901, 51] width 10 height 8
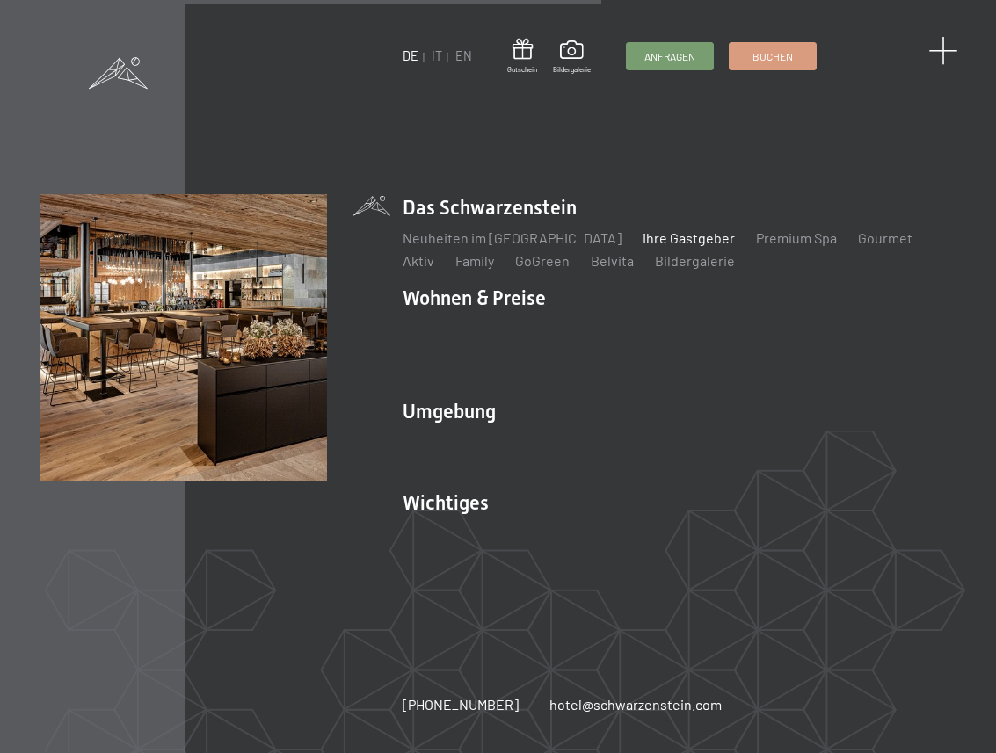
click at [945, 51] on span at bounding box center [942, 51] width 29 height 29
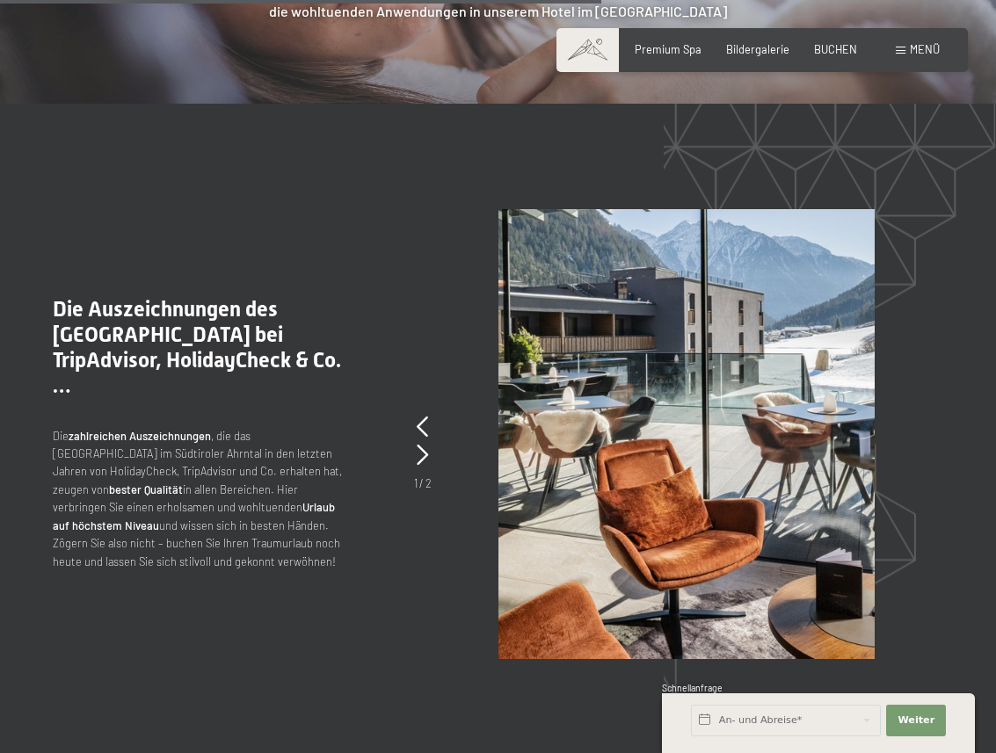
scroll to position [2809, 0]
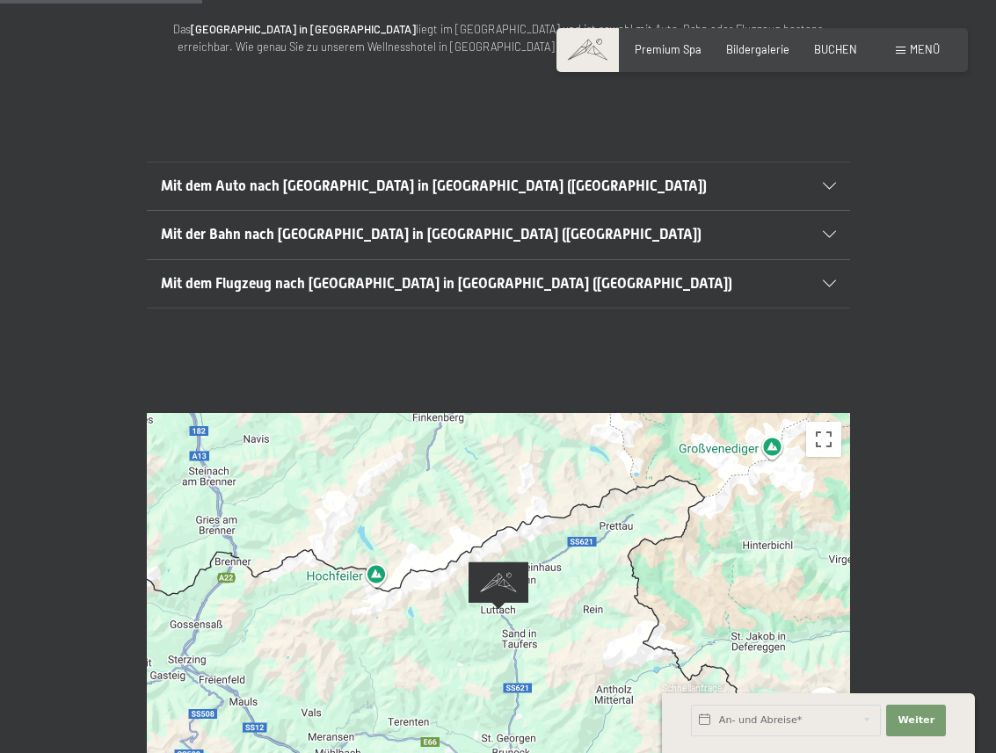
scroll to position [345, 0]
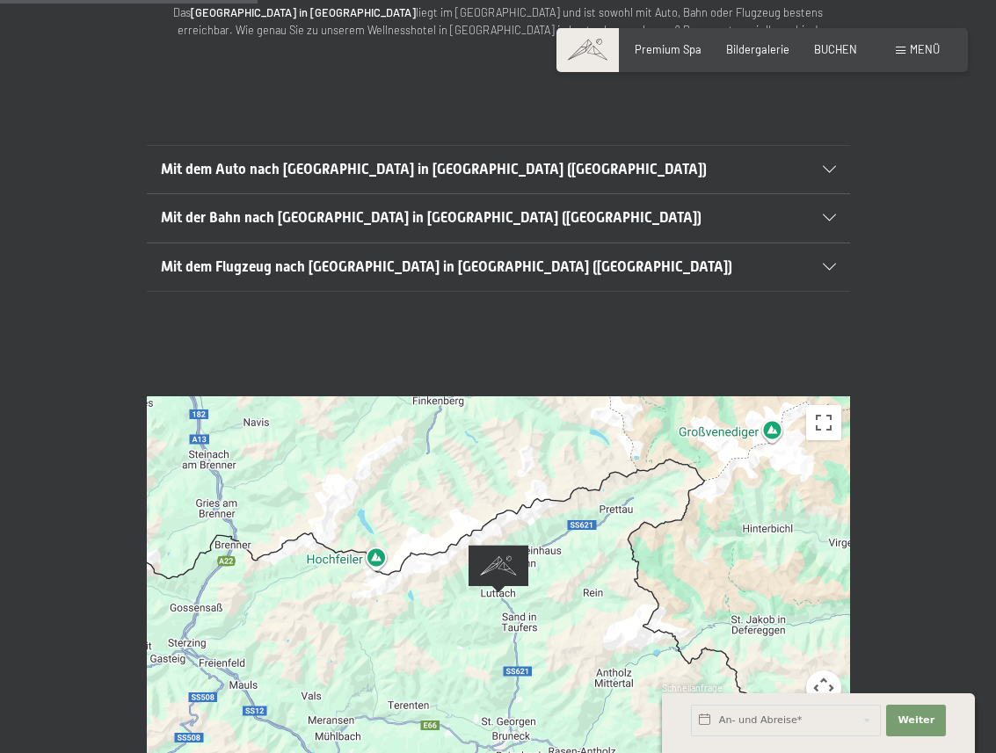
click at [438, 549] on div "Um von einem Element zum anderen zu gelangen, drückst du die Pfeiltasten entspr…" at bounding box center [498, 593] width 703 height 394
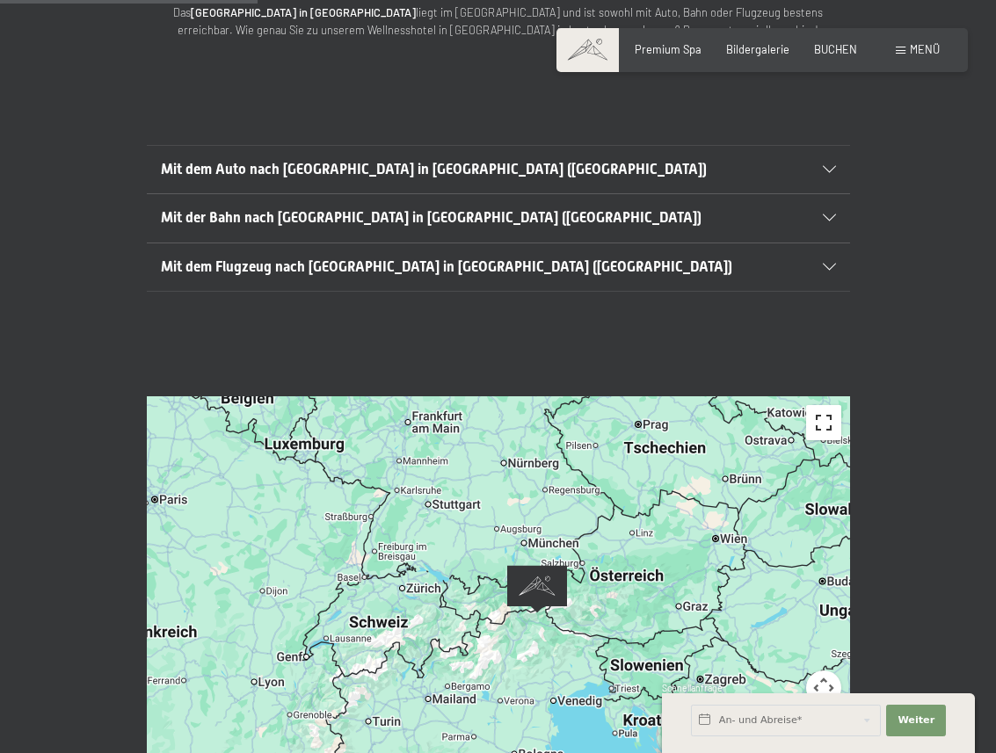
click at [828, 405] on button "Vollbildansicht ein/aus" at bounding box center [823, 422] width 35 height 35
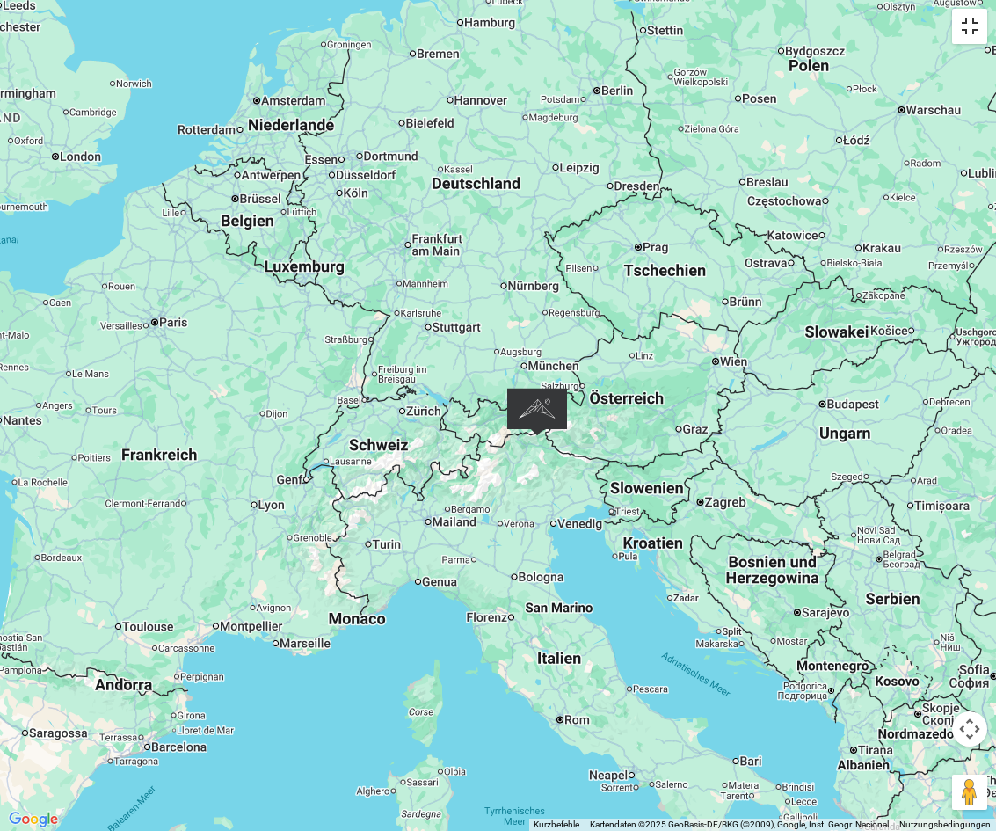
click at [969, 24] on button "Vollbildansicht ein/aus" at bounding box center [969, 26] width 35 height 35
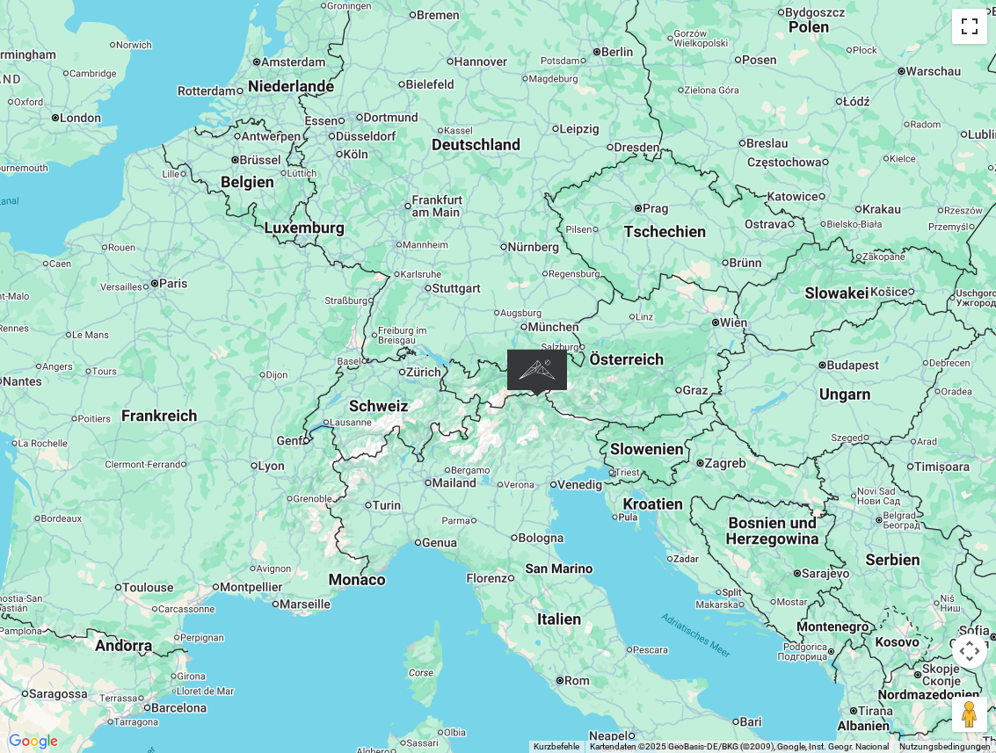
scroll to position [0, 0]
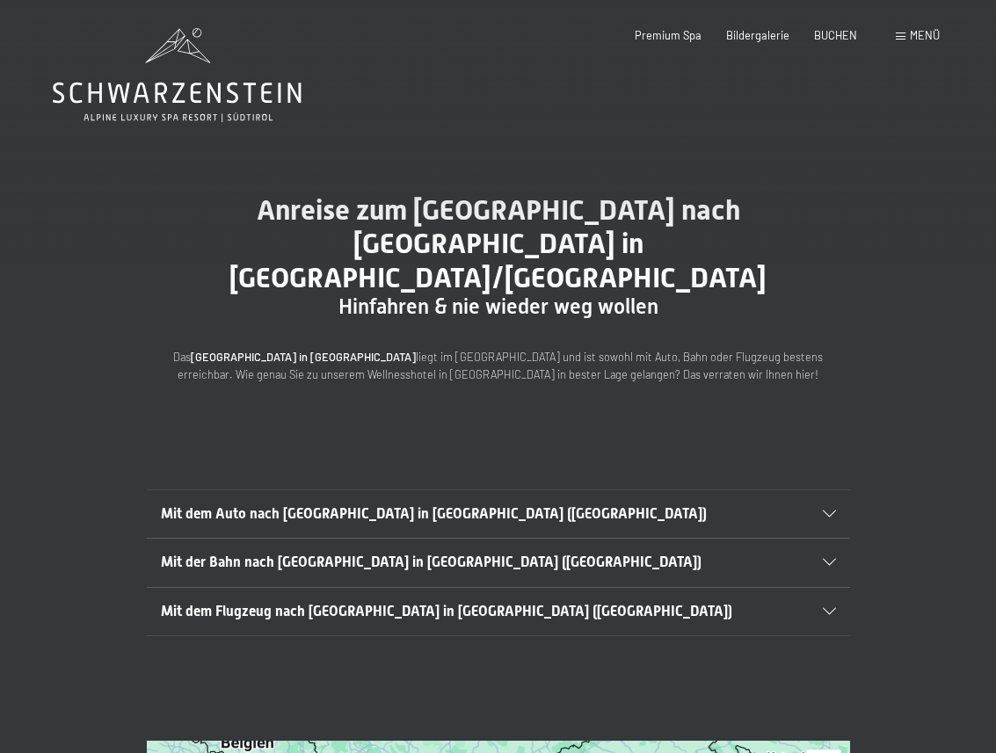
click at [171, 115] on icon at bounding box center [179, 118] width 190 height 10
